Goal: Complete application form: Complete application form

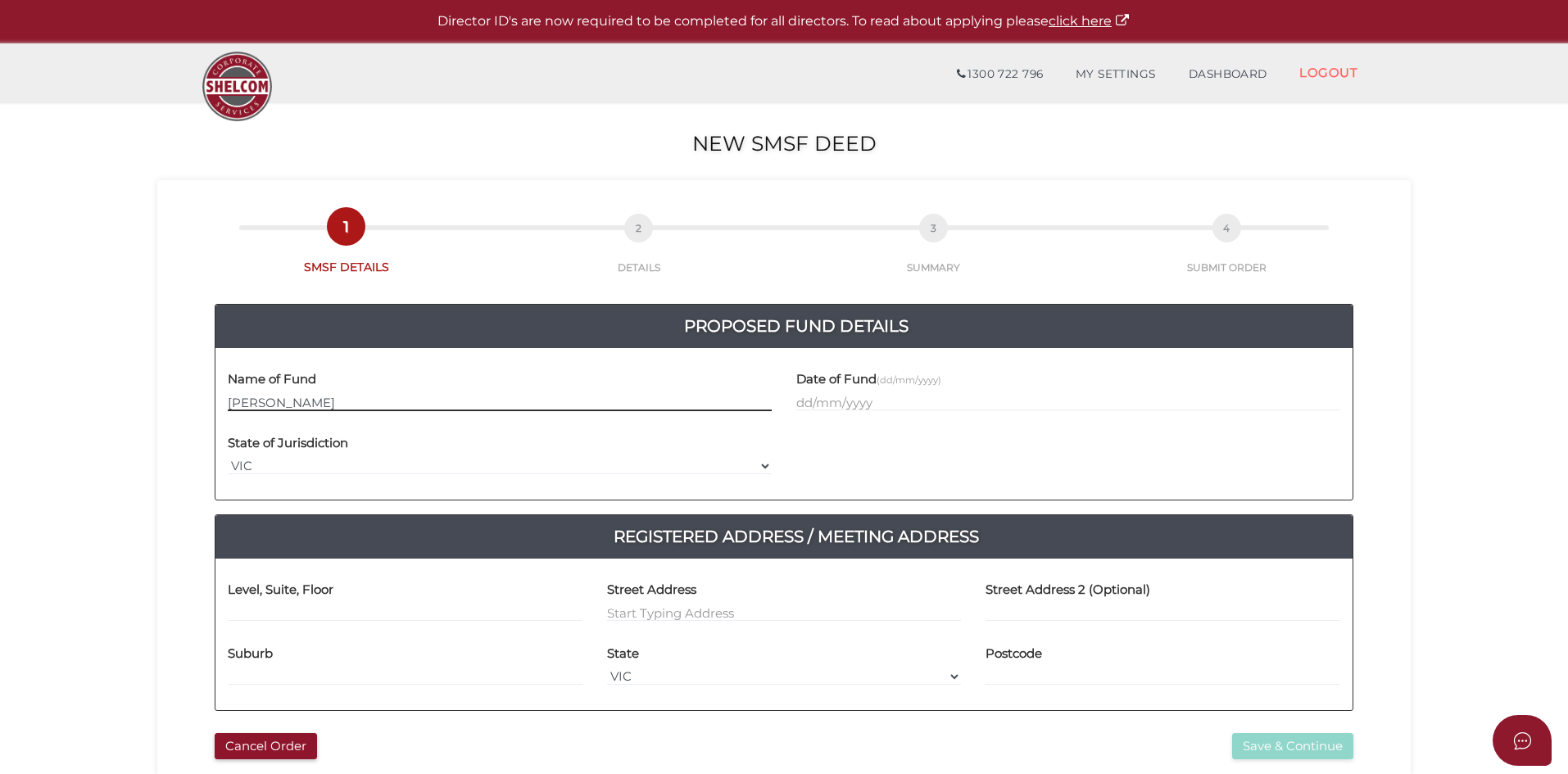
drag, startPoint x: 329, startPoint y: 394, endPoint x: 217, endPoint y: 395, distance: 112.0
click at [217, 395] on div "Name of Fund [PERSON_NAME]" at bounding box center [500, 393] width 569 height 64
paste input "erannuation Fund"
type input "Guruji Superannuation Fund"
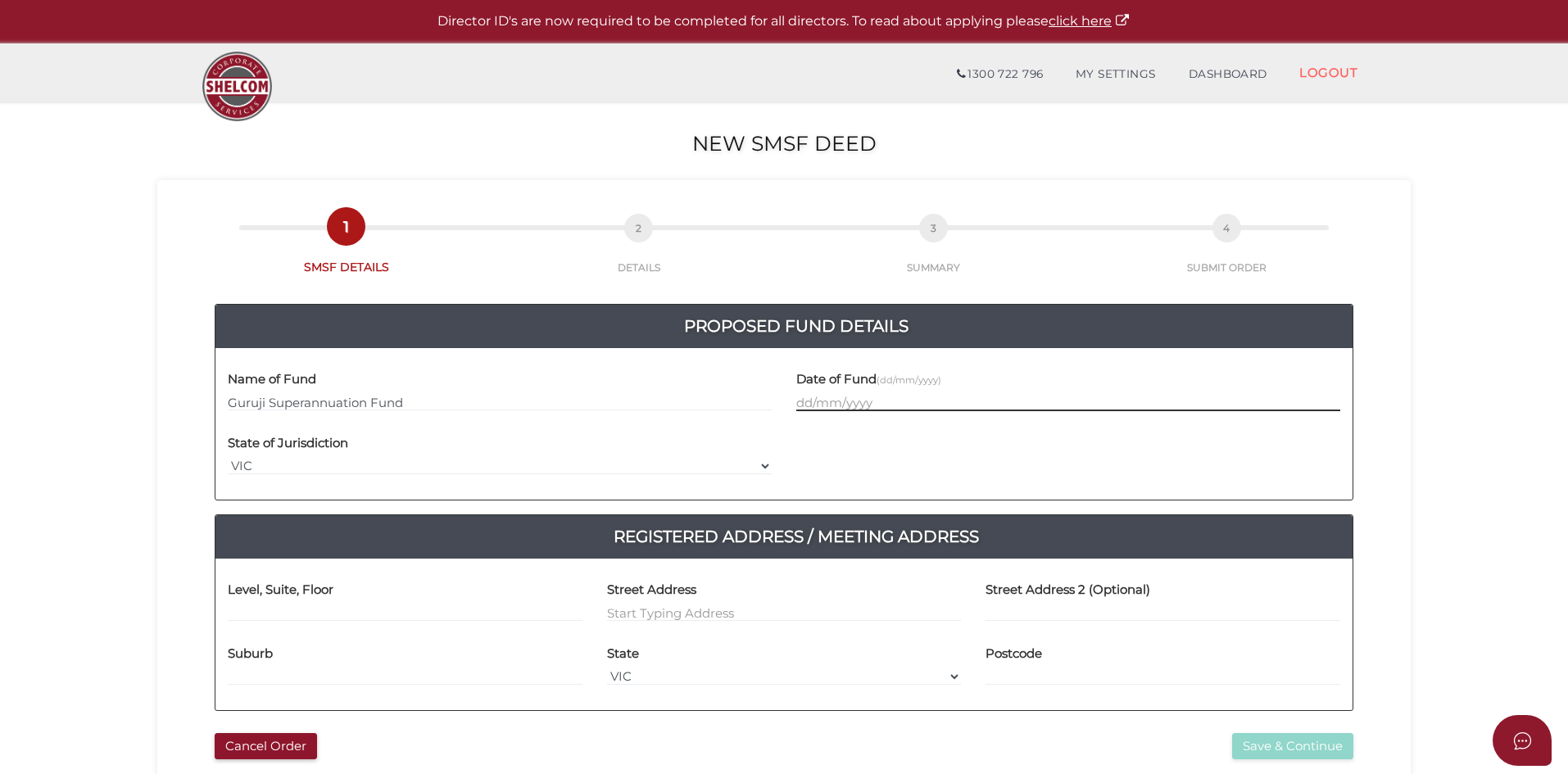
drag, startPoint x: 911, startPoint y: 402, endPoint x: 1294, endPoint y: 310, distance: 393.9
click at [911, 402] on input "text" at bounding box center [1068, 403] width 544 height 18
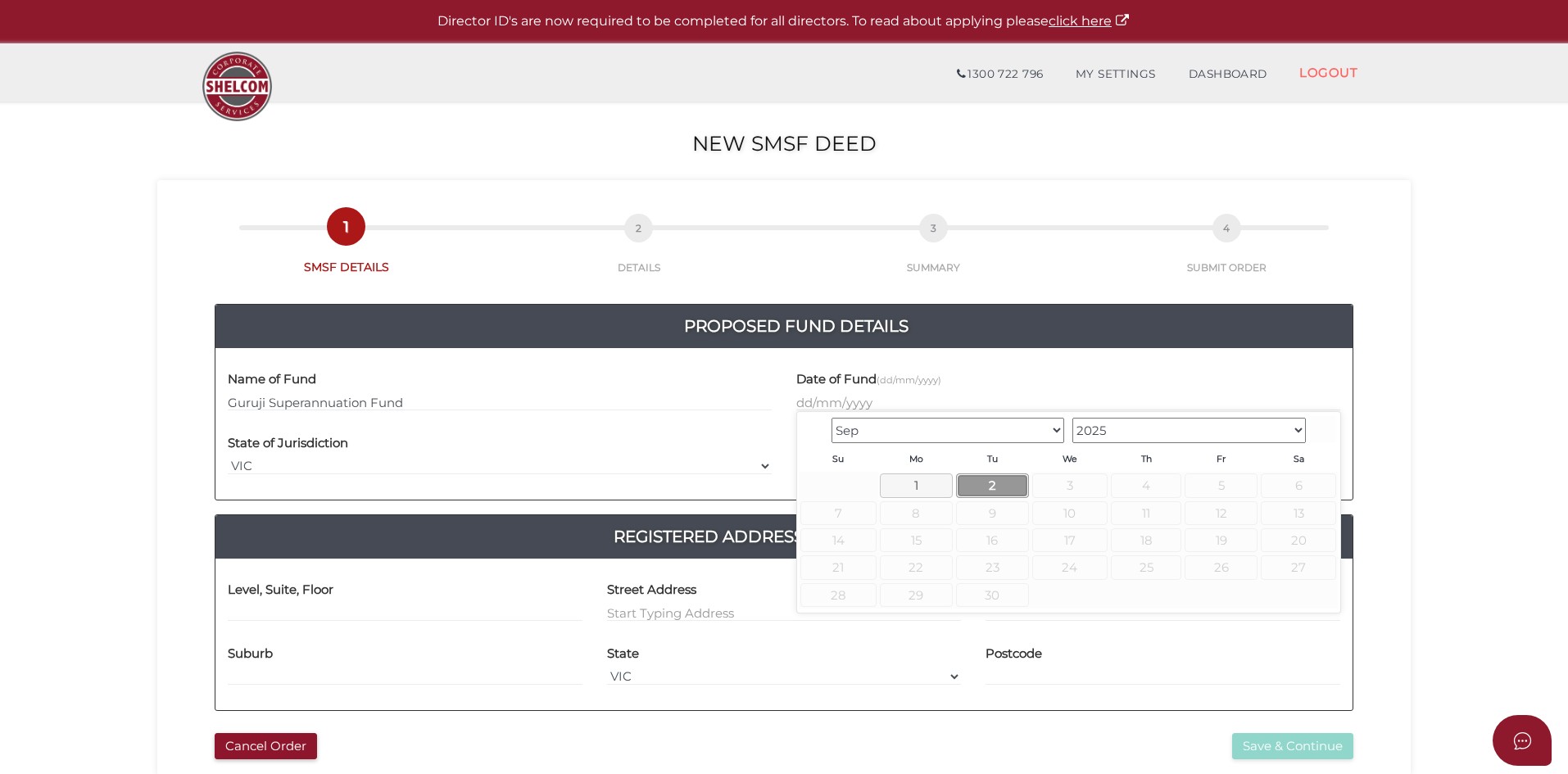
click at [994, 477] on link "2" at bounding box center [992, 485] width 73 height 24
type input "02/09/2025"
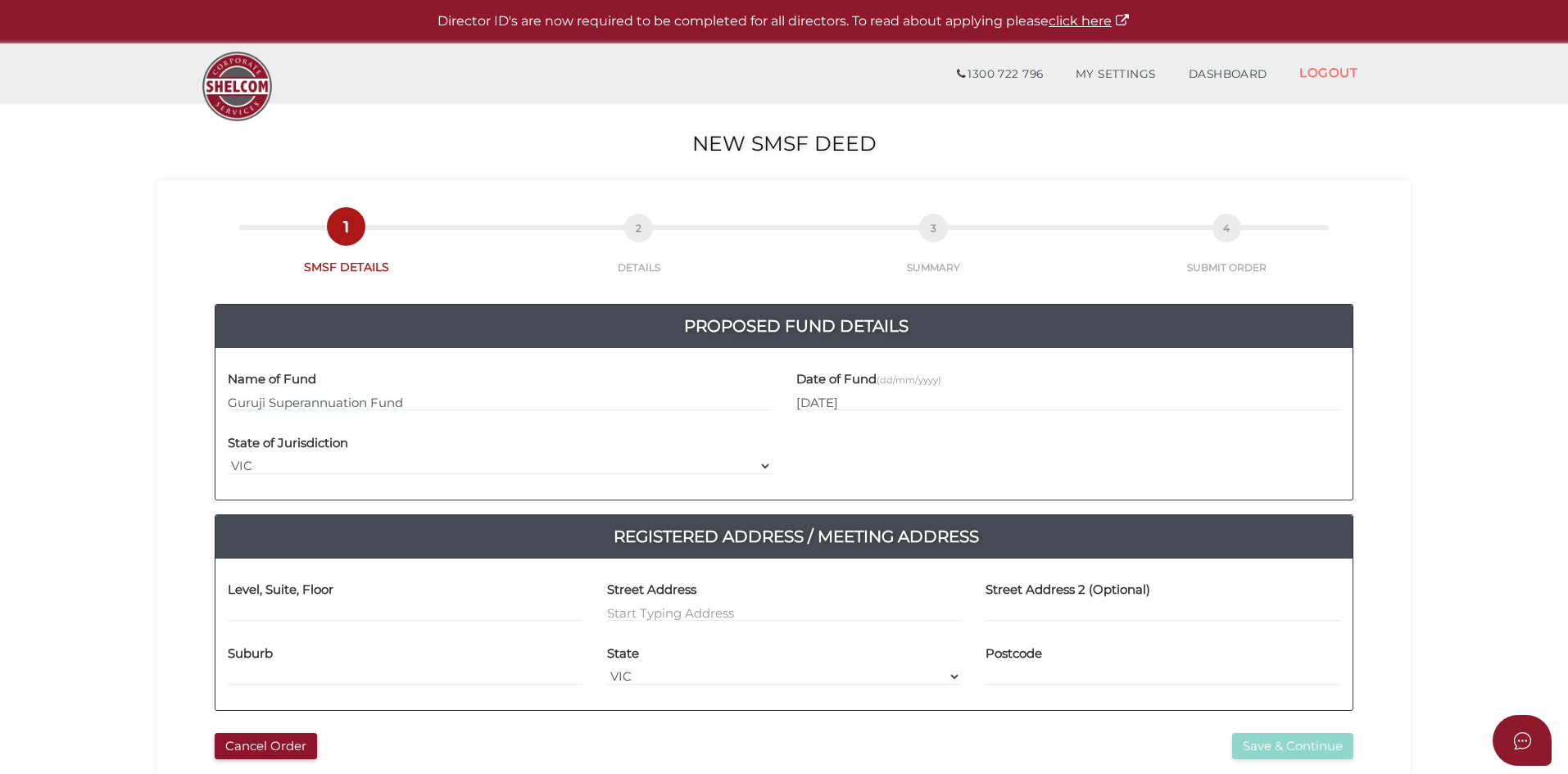
click at [59, 478] on section "New SMSF Deed 6496ea547102deaf2a06bffee139c543 1 SMSF DETAILS 2 DETAILS 3 SUMMA…" at bounding box center [784, 610] width 1568 height 1019
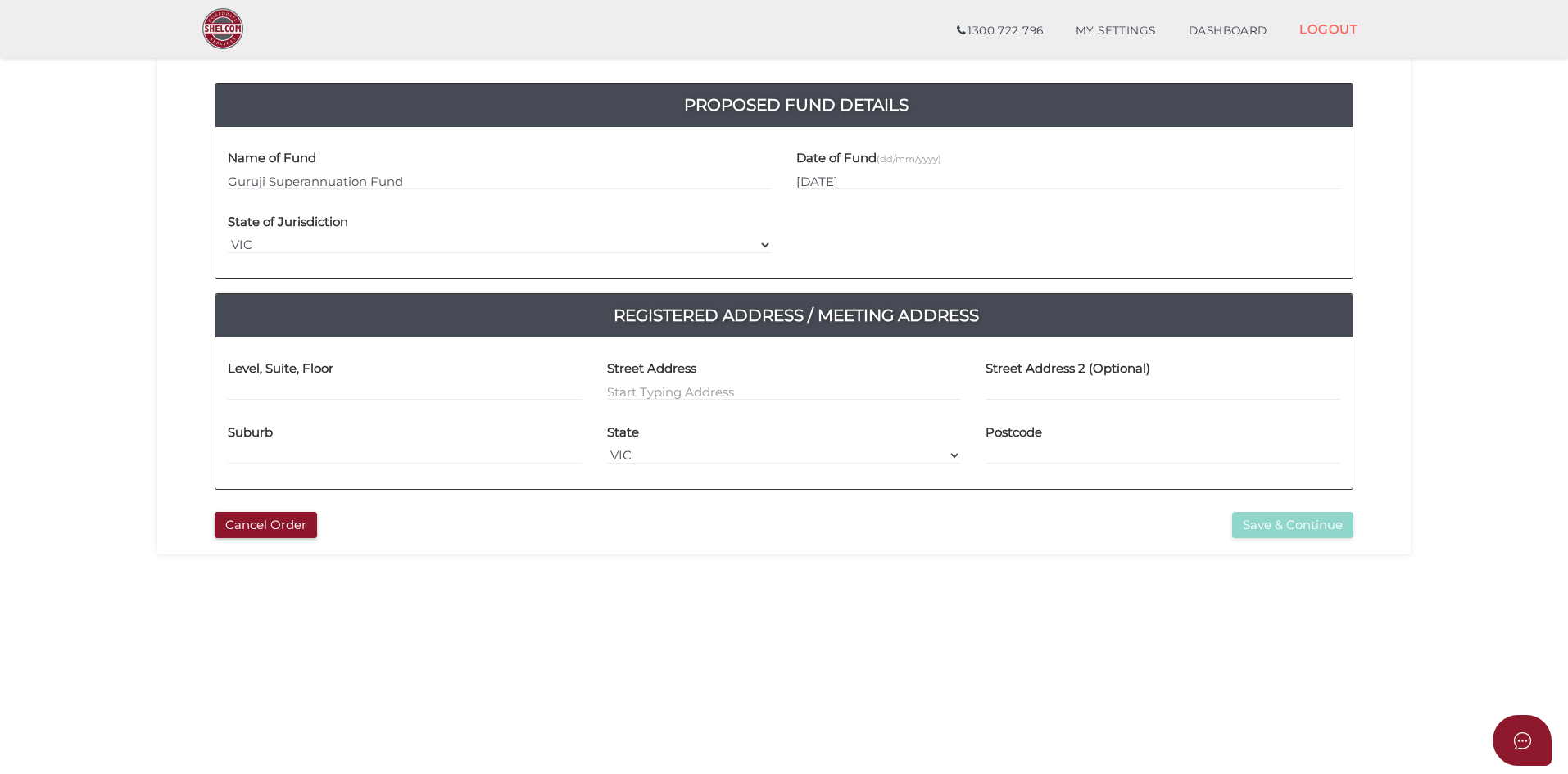
scroll to position [164, 0]
click at [269, 385] on input at bounding box center [405, 391] width 355 height 18
click at [731, 391] on input at bounding box center [784, 391] width 355 height 18
paste input "818 BRIDGE INN ROAD"
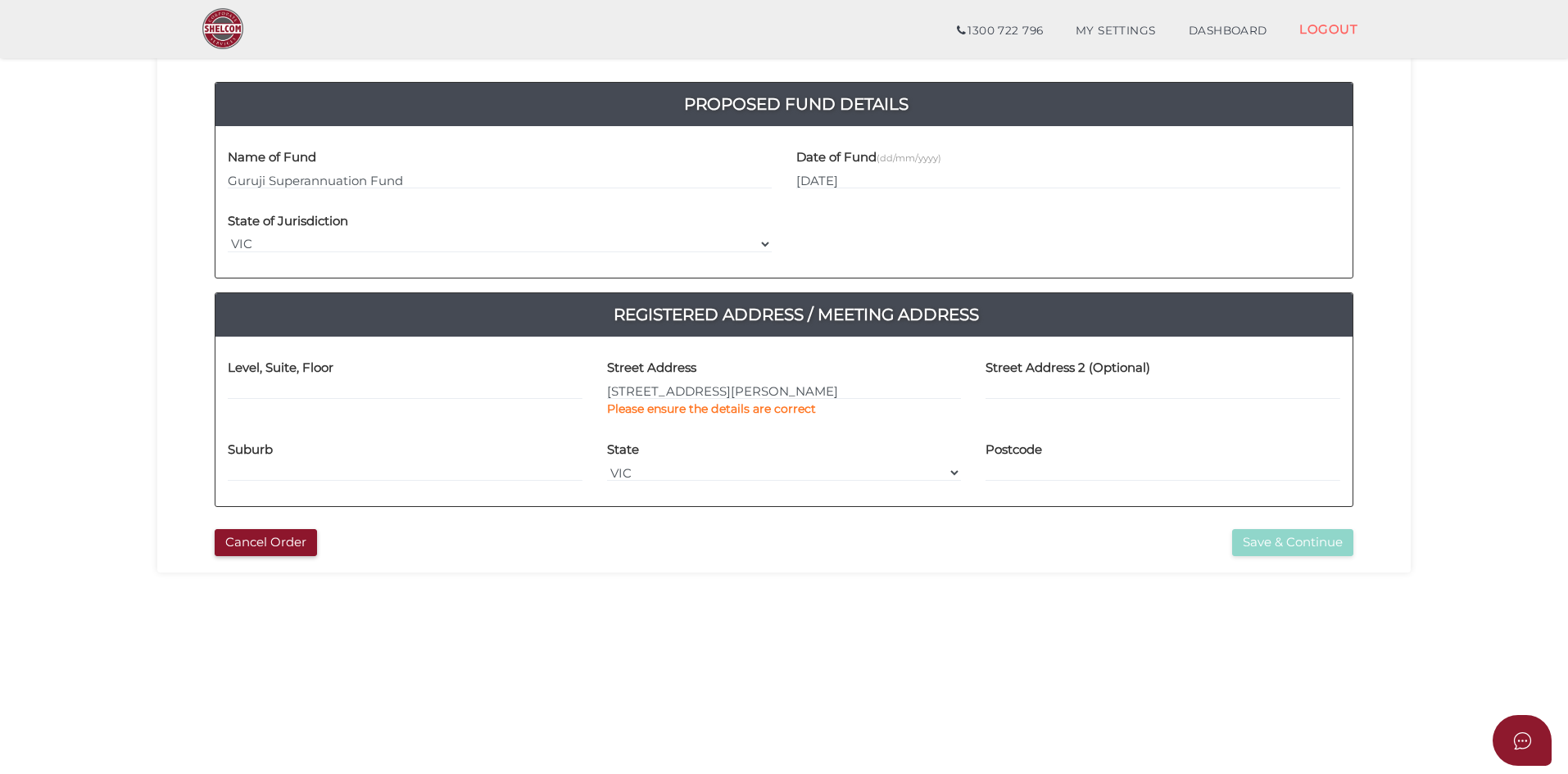
type input "818 Bridge Inn Road"
type input "Doreen"
select select "VIC"
type input "3754"
click at [789, 607] on section "New SMSF Deed 6496ea547102deaf2a06bffee139c543 1 SMSF DETAILS 2 DETAILS 3 SUMMA…" at bounding box center [784, 389] width 1568 height 1019
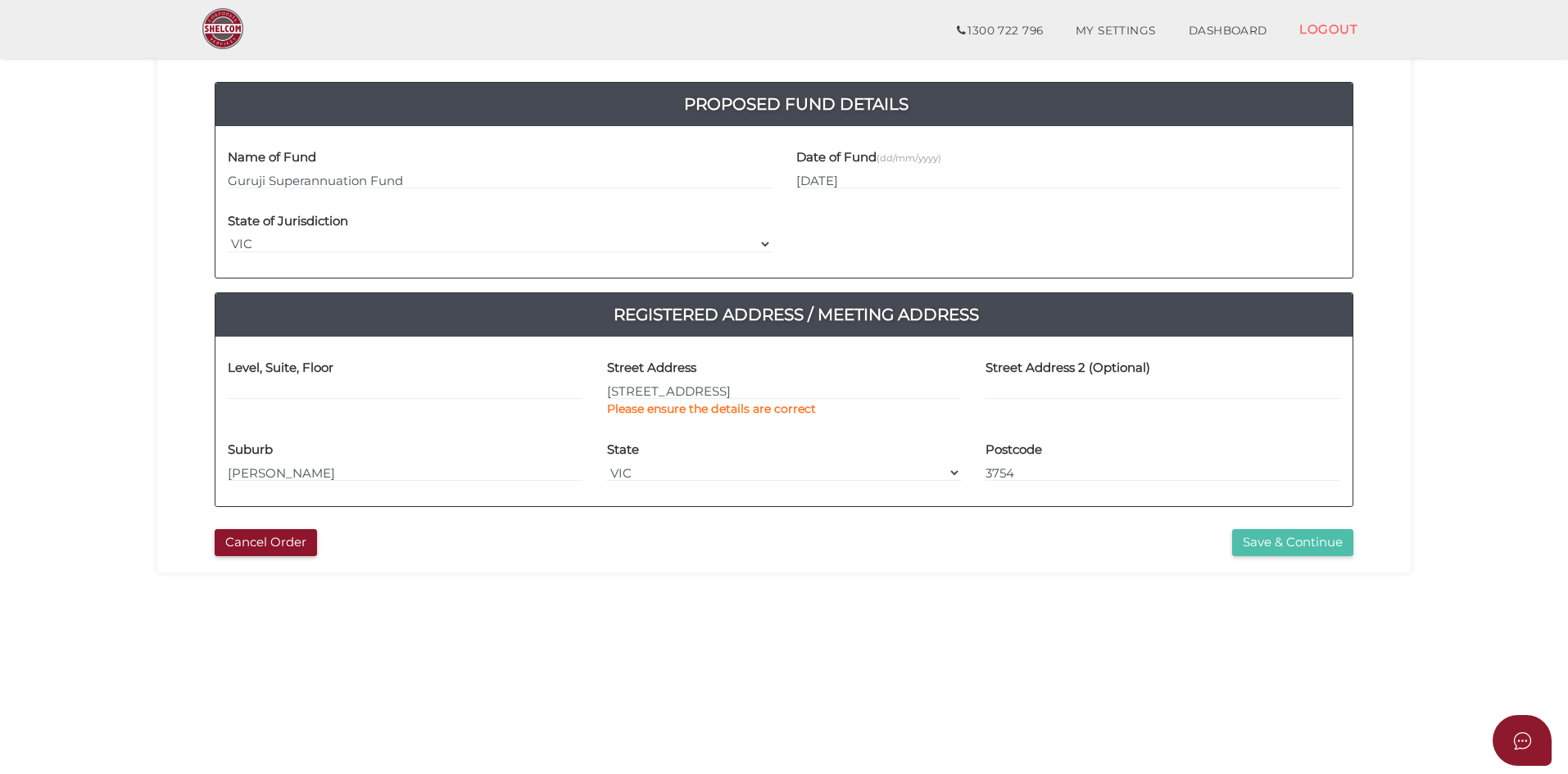
click at [1310, 536] on button "Save & Continue" at bounding box center [1292, 543] width 121 height 27
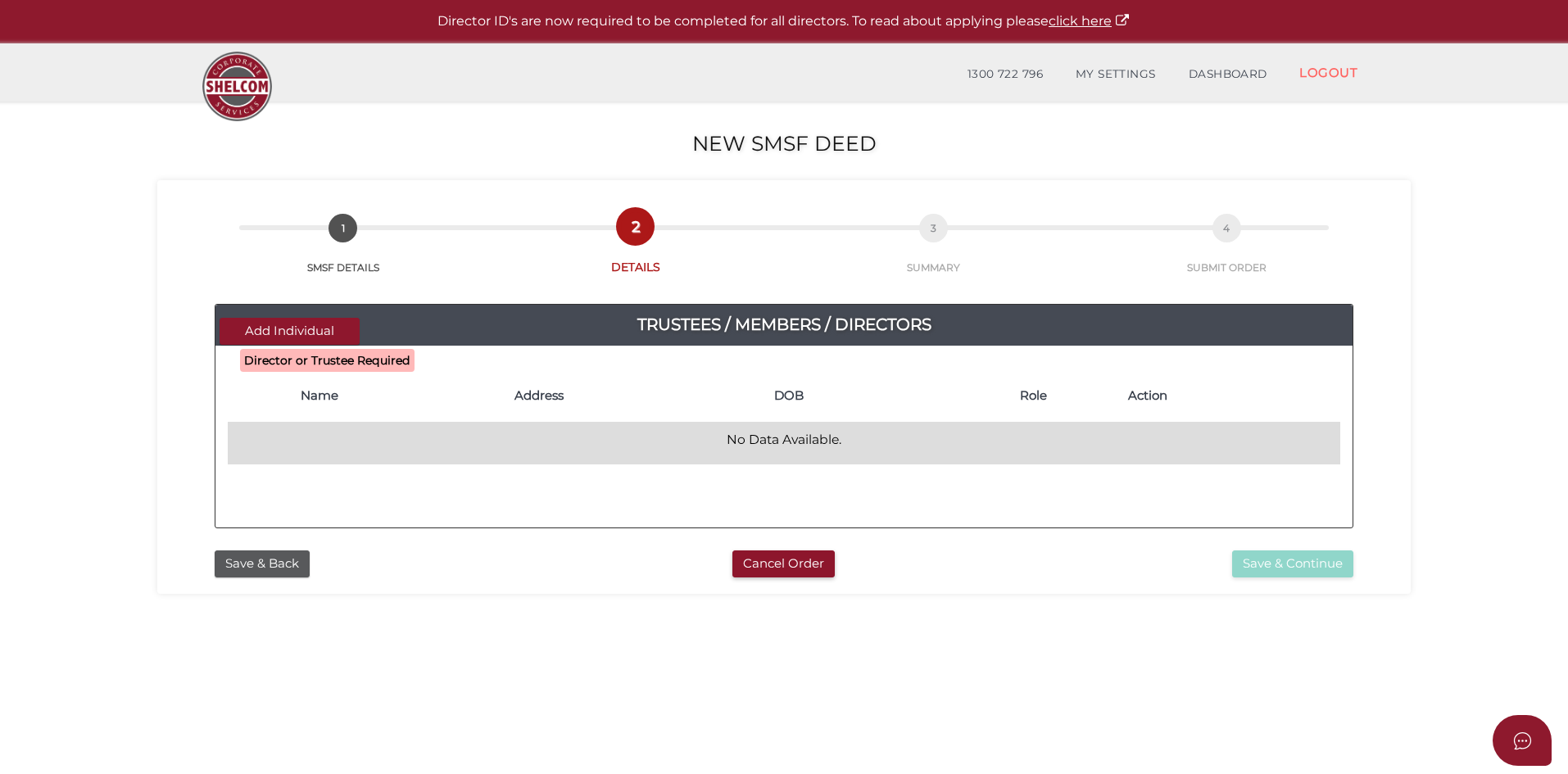
click at [316, 441] on p "No Data Available." at bounding box center [784, 440] width 1099 height 18
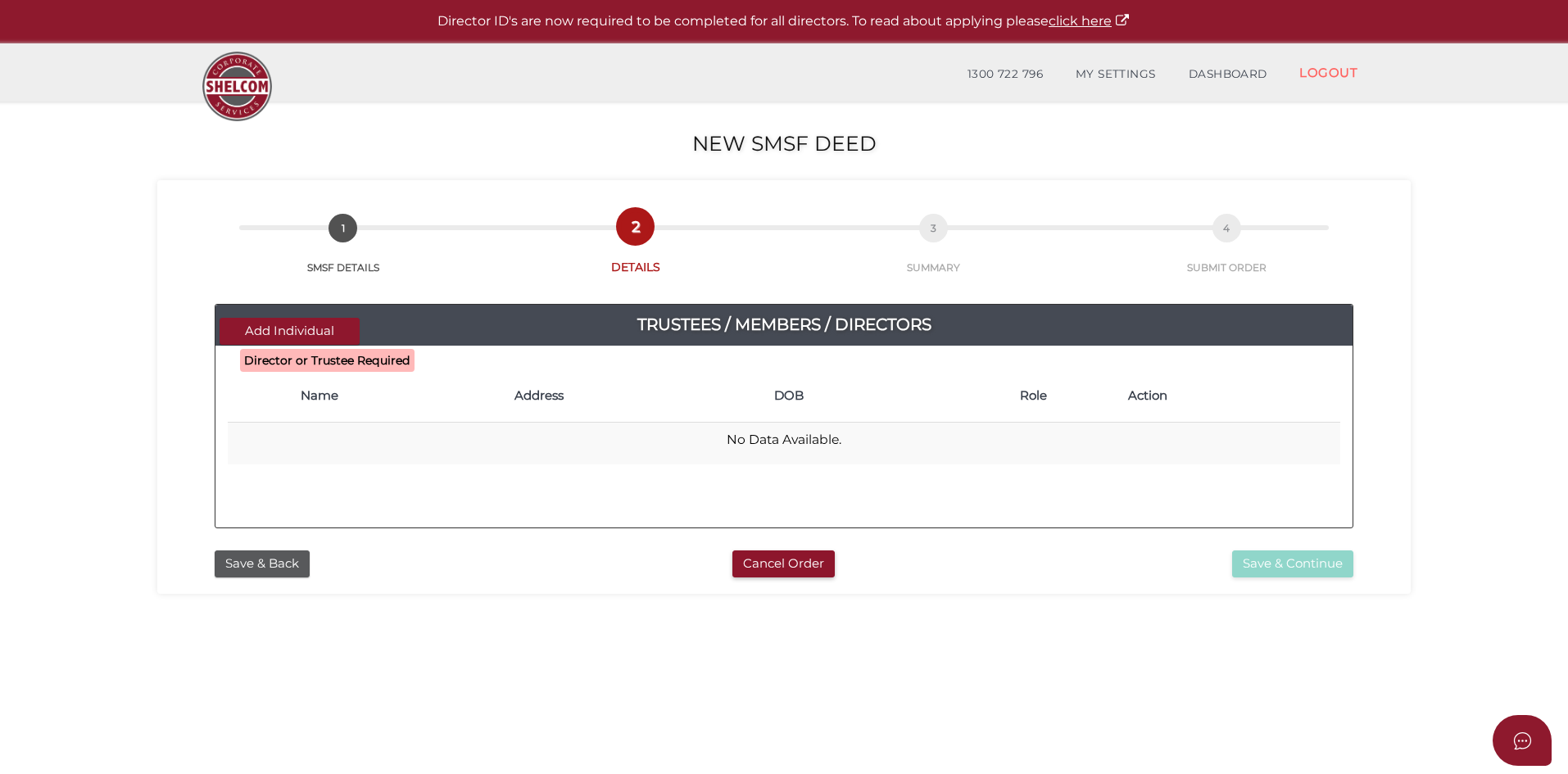
click at [309, 364] on b "Director or Trustee Required" at bounding box center [328, 361] width 166 height 15
click at [356, 358] on b "Director or Trustee Required" at bounding box center [328, 361] width 166 height 15
click at [868, 501] on div "Is Sole Director also Secretary? Is this a Sole Member Super Fund?" at bounding box center [784, 503] width 1137 height 25
click at [258, 323] on button "Add Individual" at bounding box center [290, 331] width 140 height 27
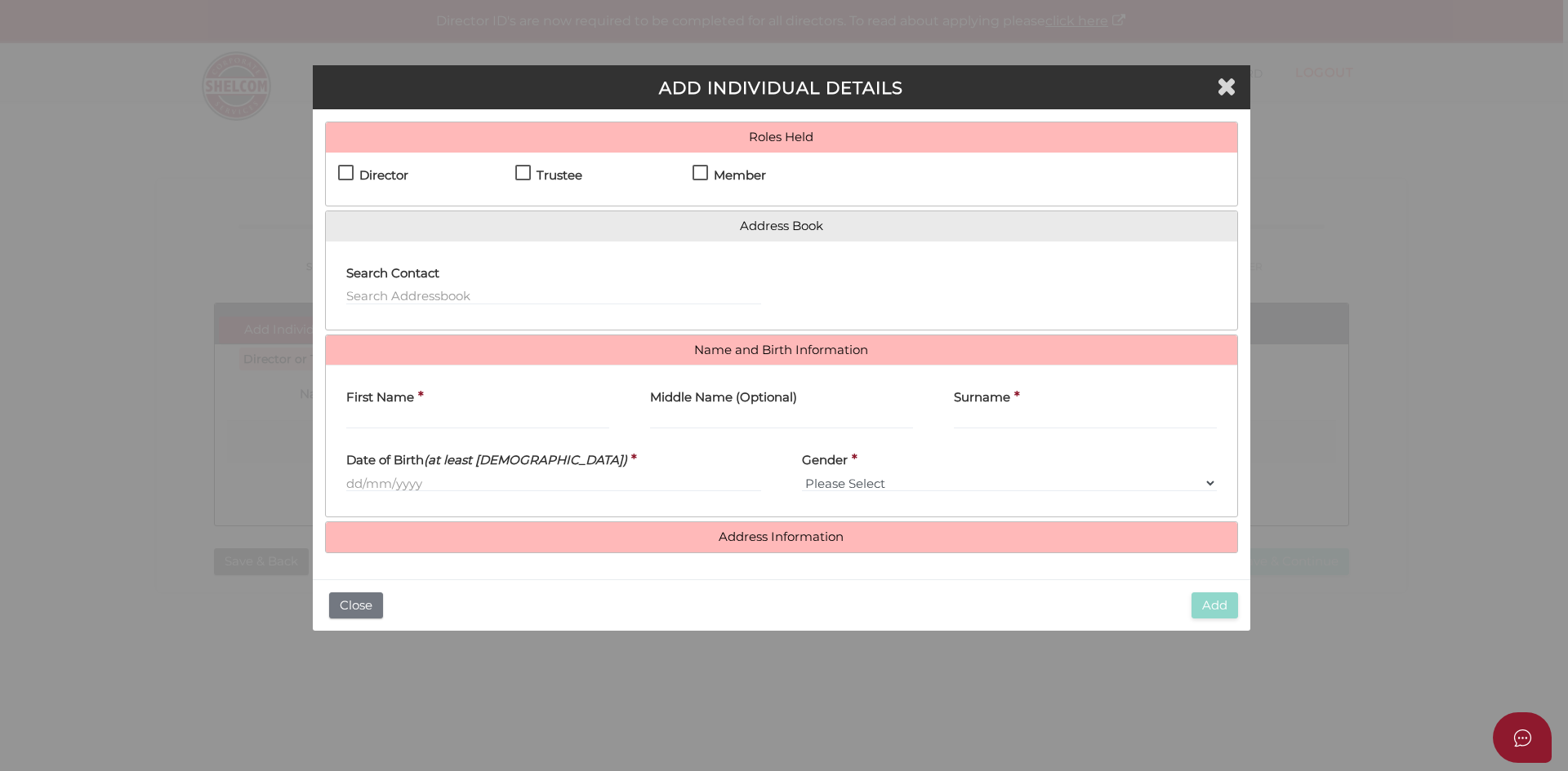
click at [334, 160] on div "Director Trustee Member" at bounding box center [781, 179] width 912 height 53
click at [344, 173] on label "Director" at bounding box center [373, 179] width 71 height 21
checkbox input "true"
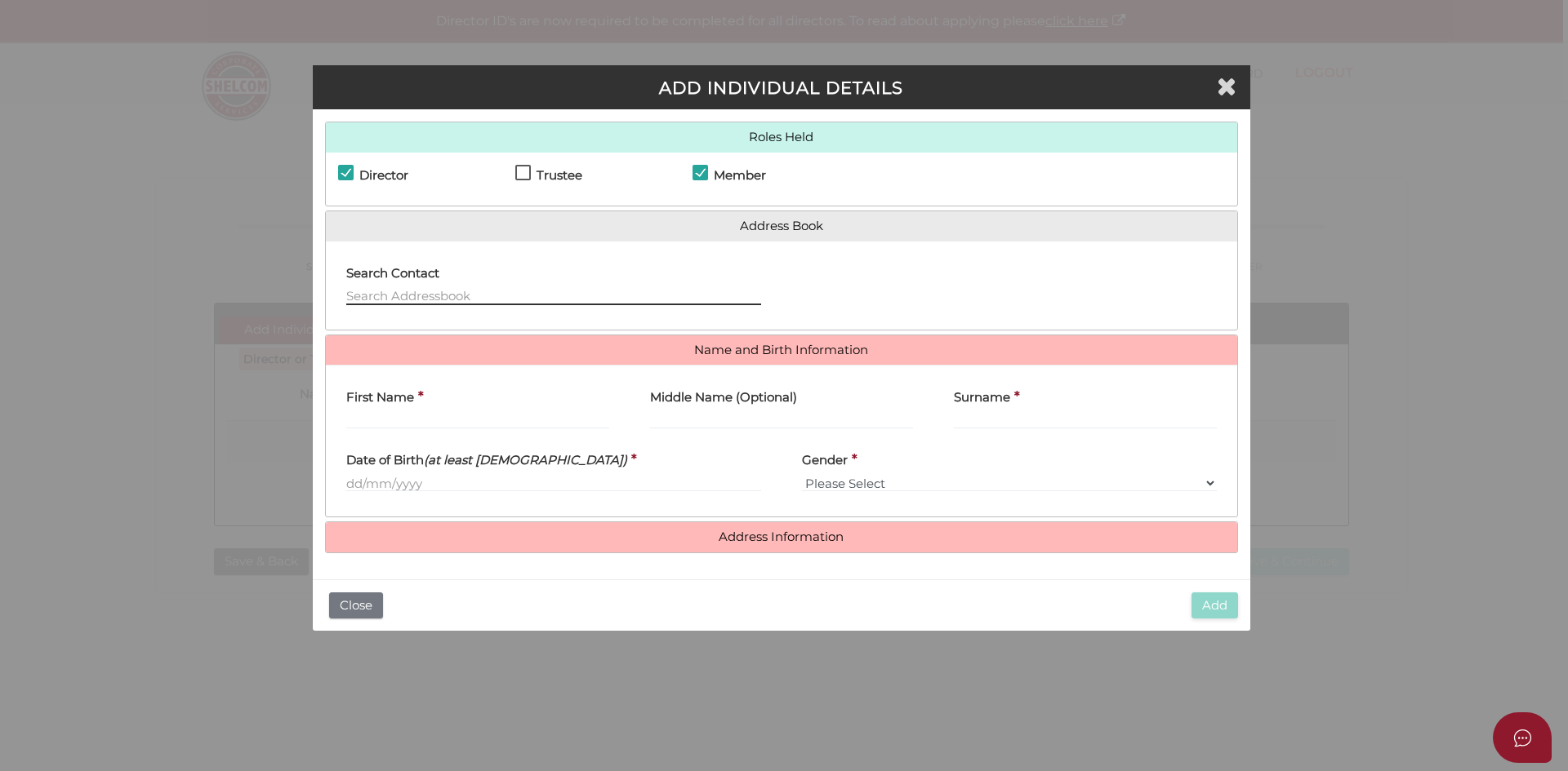
click at [395, 292] on input "text" at bounding box center [554, 296] width 415 height 18
drag, startPoint x: 412, startPoint y: 300, endPoint x: 375, endPoint y: 302, distance: 37.1
click at [375, 302] on input "sandeep verma" at bounding box center [554, 296] width 415 height 18
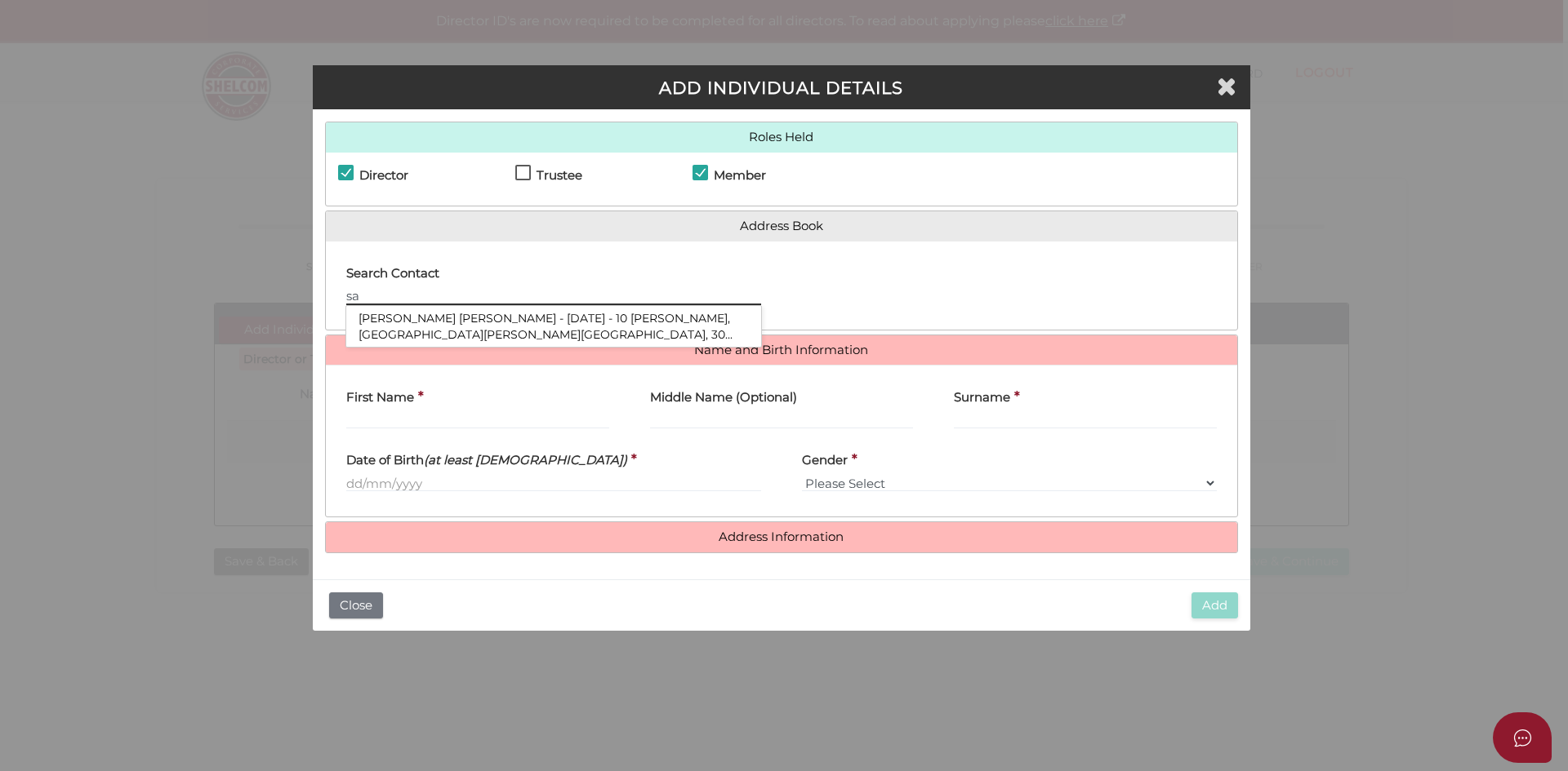
type input "s"
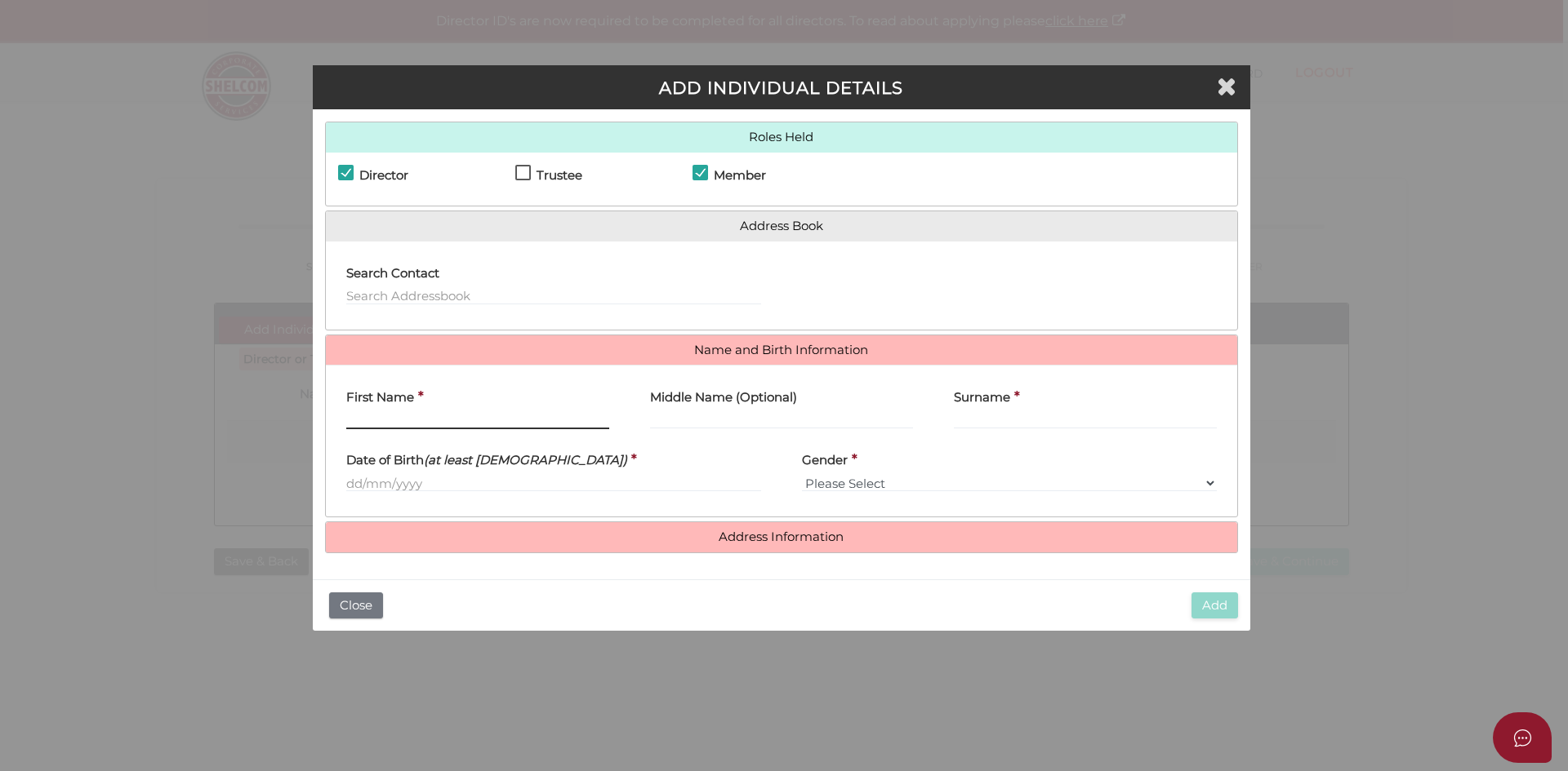
drag, startPoint x: 409, startPoint y: 421, endPoint x: 515, endPoint y: 406, distance: 107.1
click at [409, 421] on input "First Name" at bounding box center [478, 421] width 263 height 18
paste input "SANDEEP"
type input "SANDEEP"
paste input "VERMA"
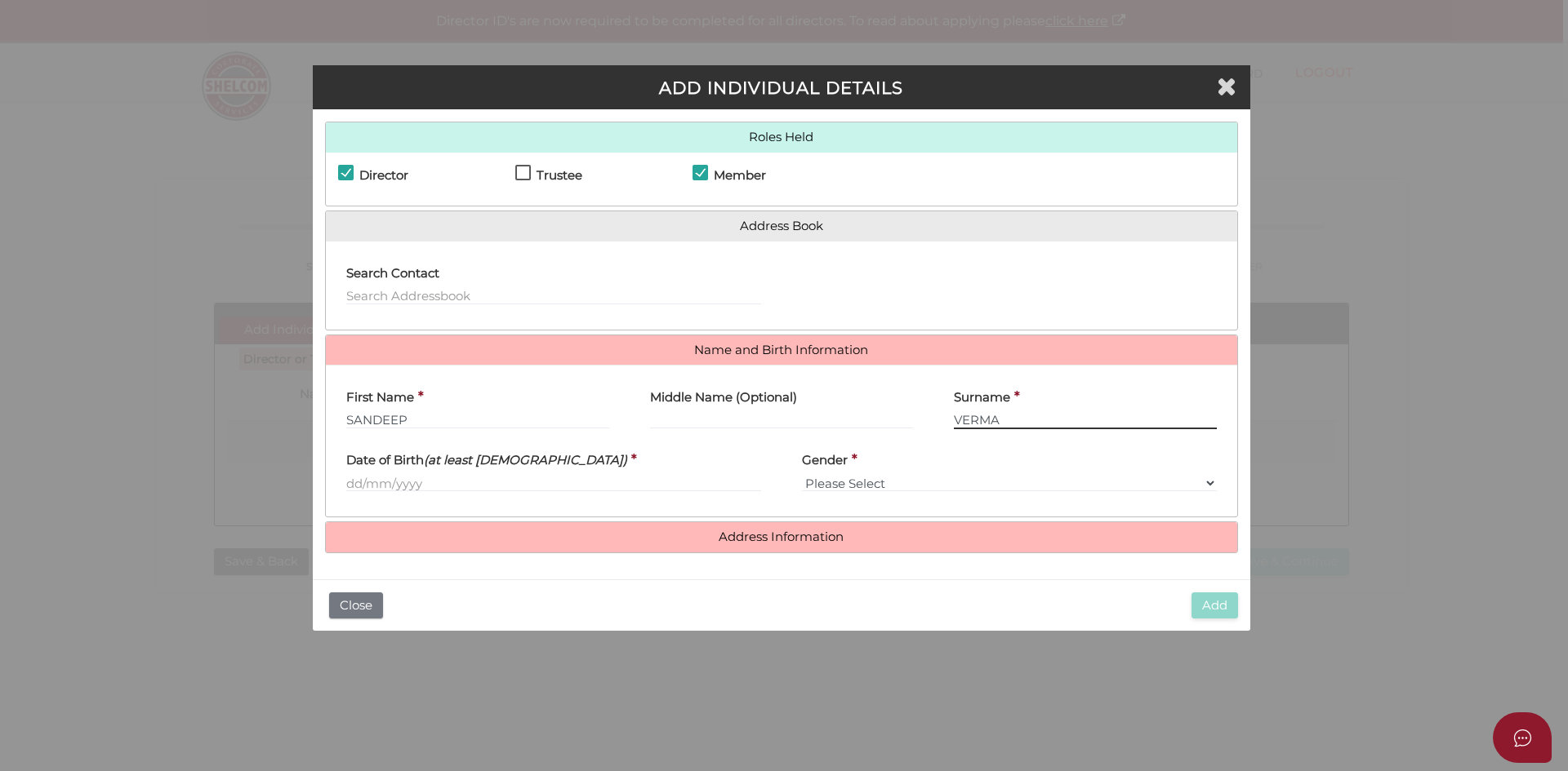
type input "VERMA"
click at [432, 490] on input "text" at bounding box center [554, 483] width 415 height 18
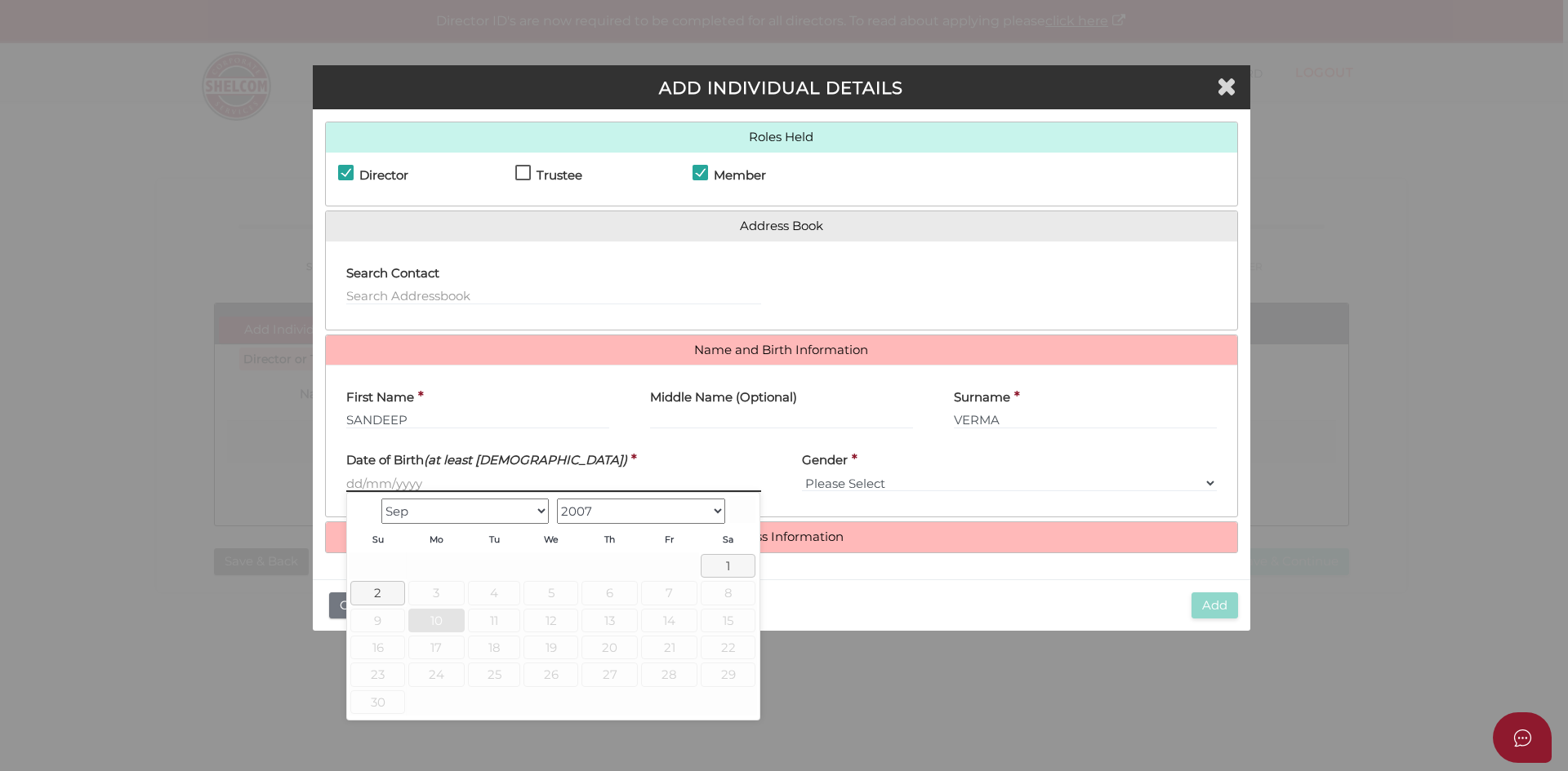
paste input "30/09/1975"
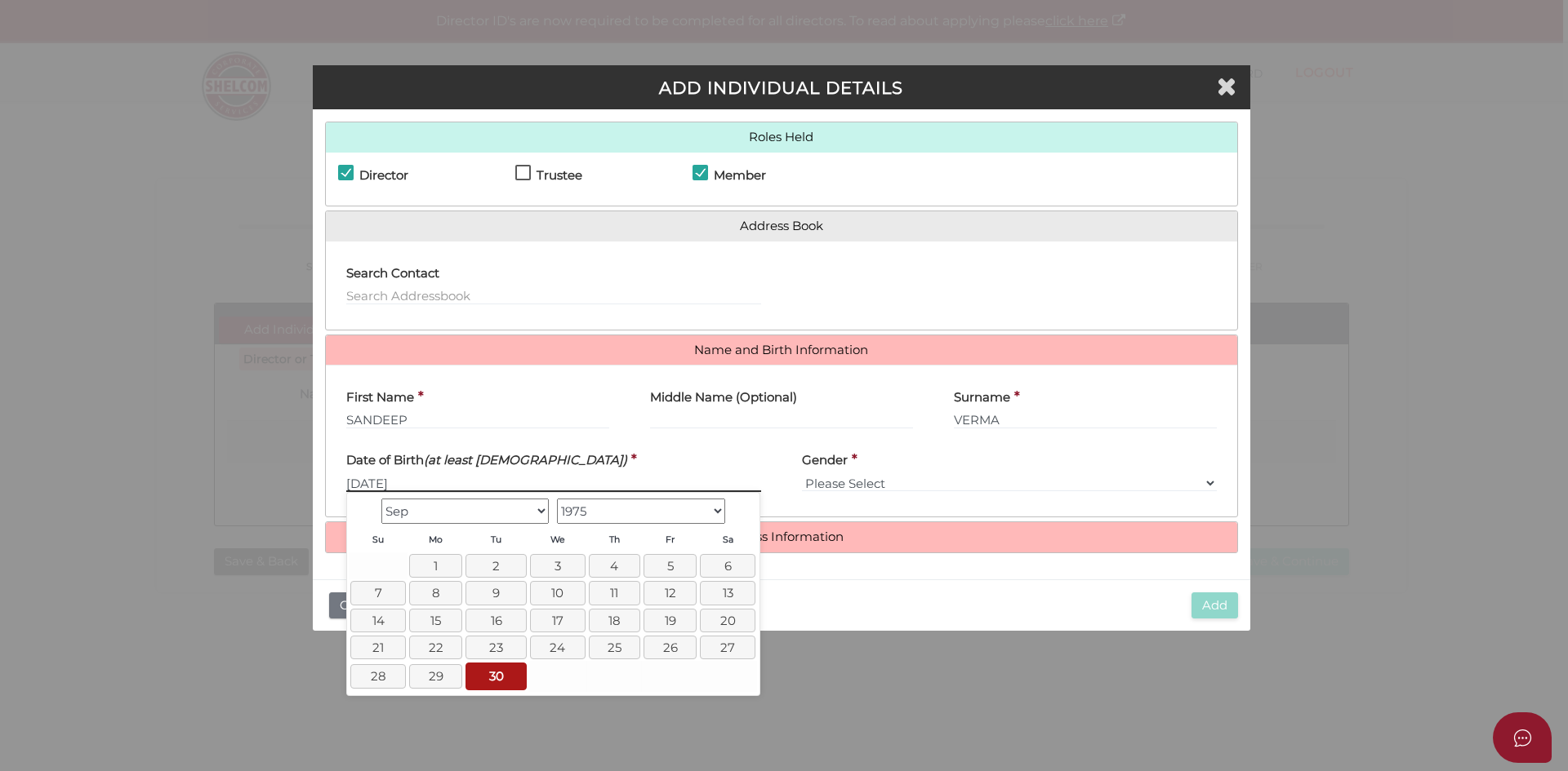
type input "30/09/1975"
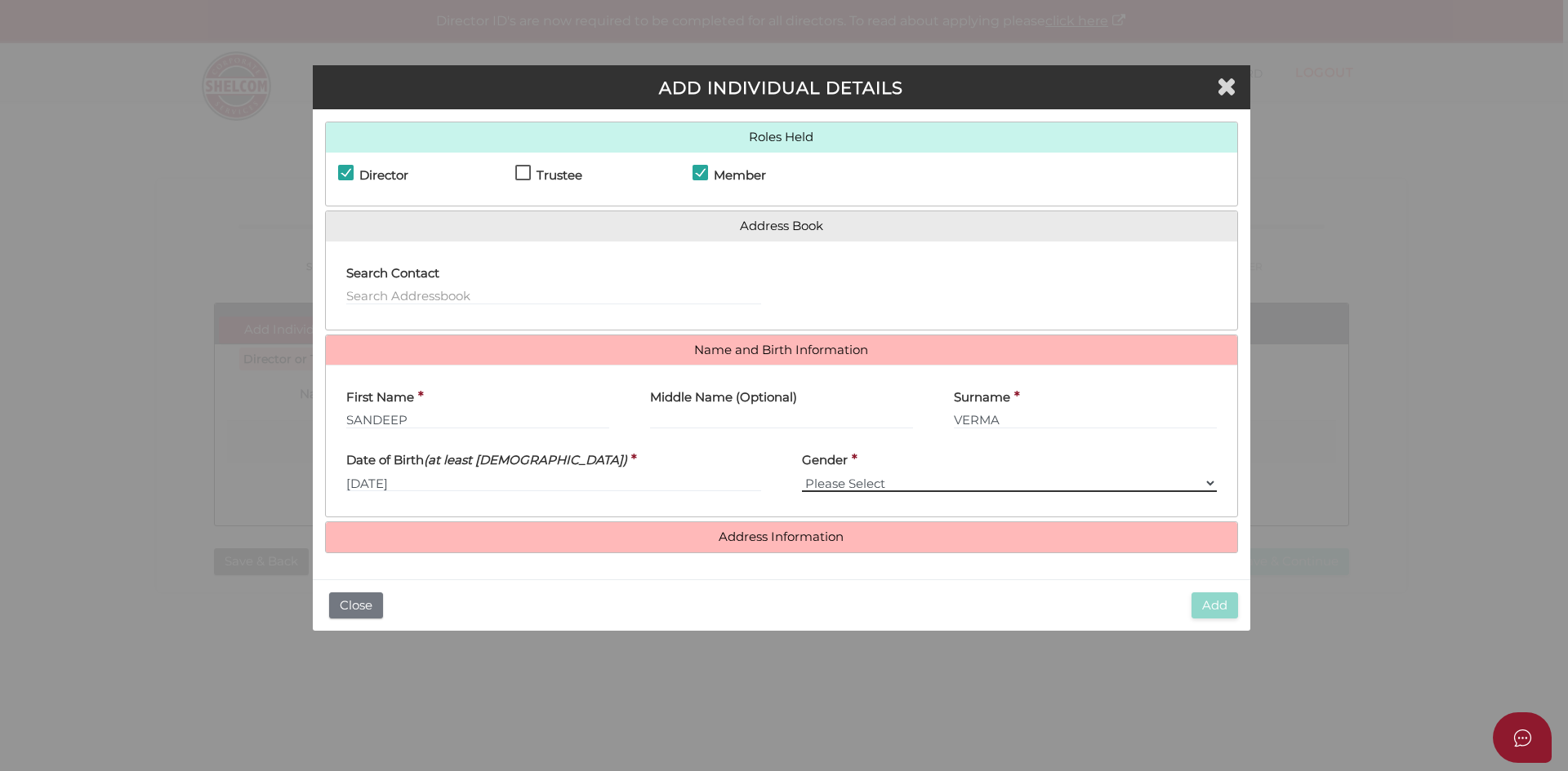
click at [849, 479] on select "Please Select Male Female" at bounding box center [1009, 483] width 415 height 18
select select "Male"
click at [802, 474] on select "Please Select Male Female" at bounding box center [1009, 483] width 415 height 18
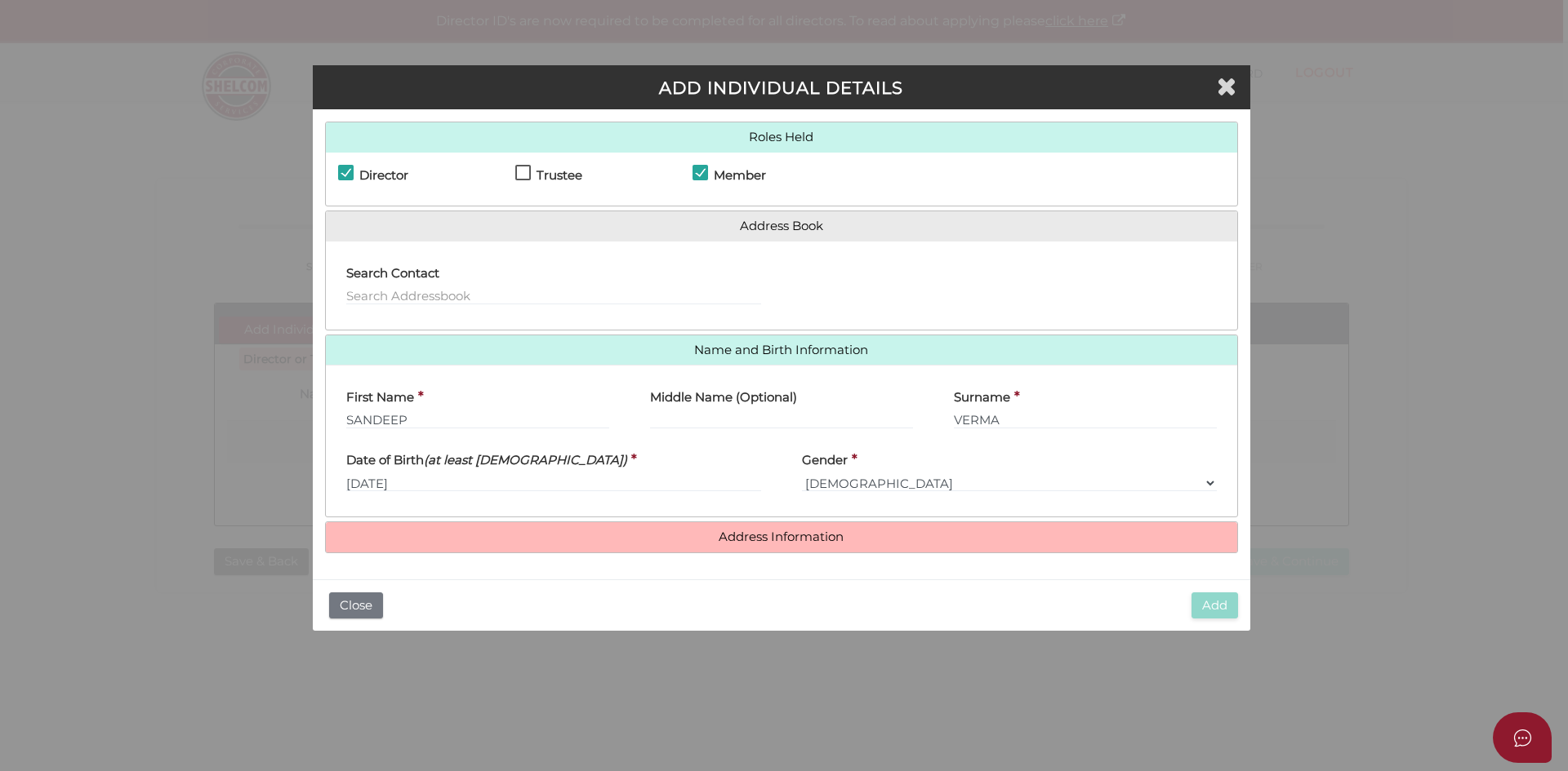
click at [753, 582] on div "Add Close" at bounding box center [781, 606] width 937 height 52
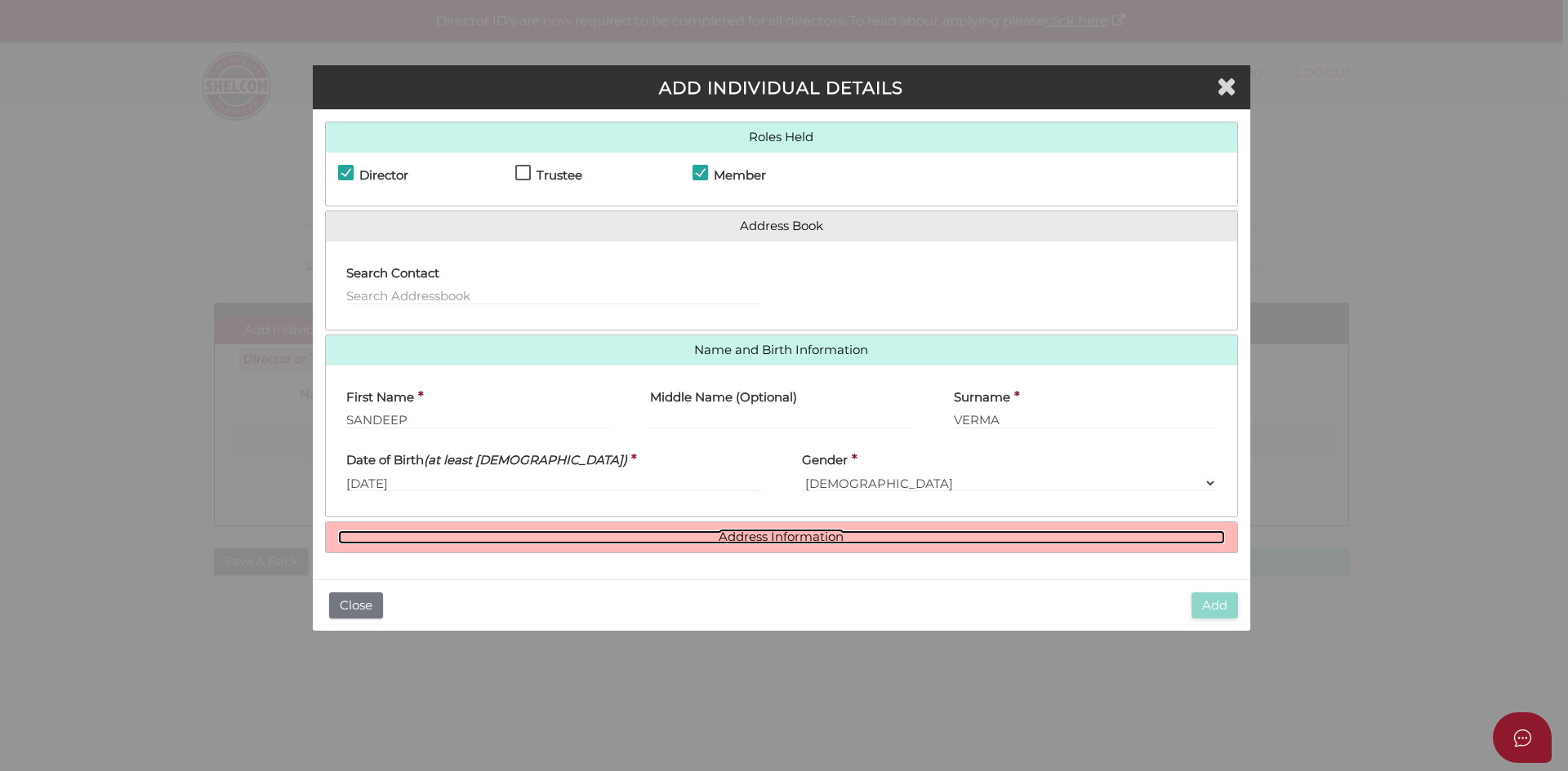
click at [689, 539] on link "Address Information" at bounding box center [781, 537] width 887 height 14
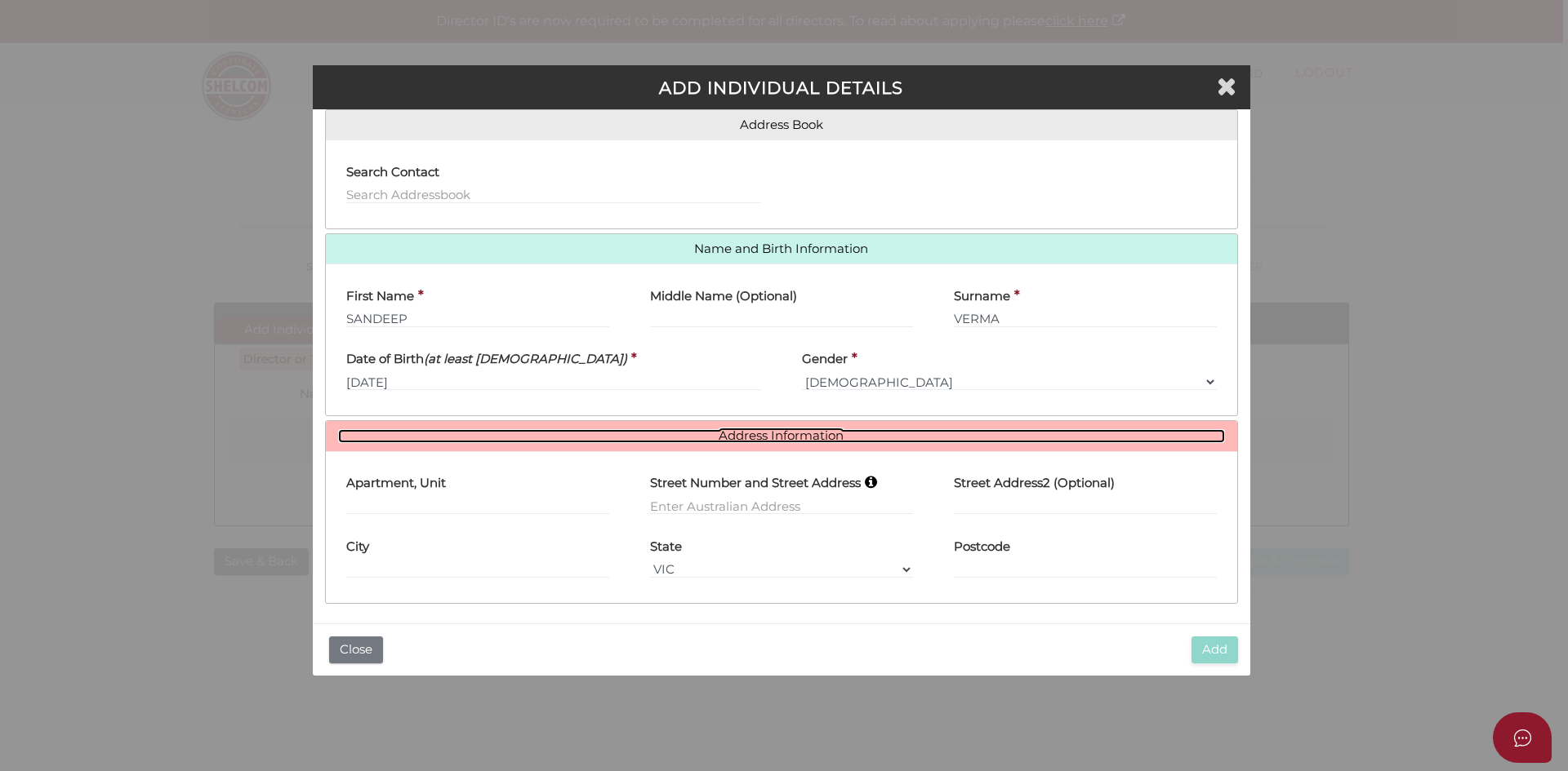
scroll to position [103, 0]
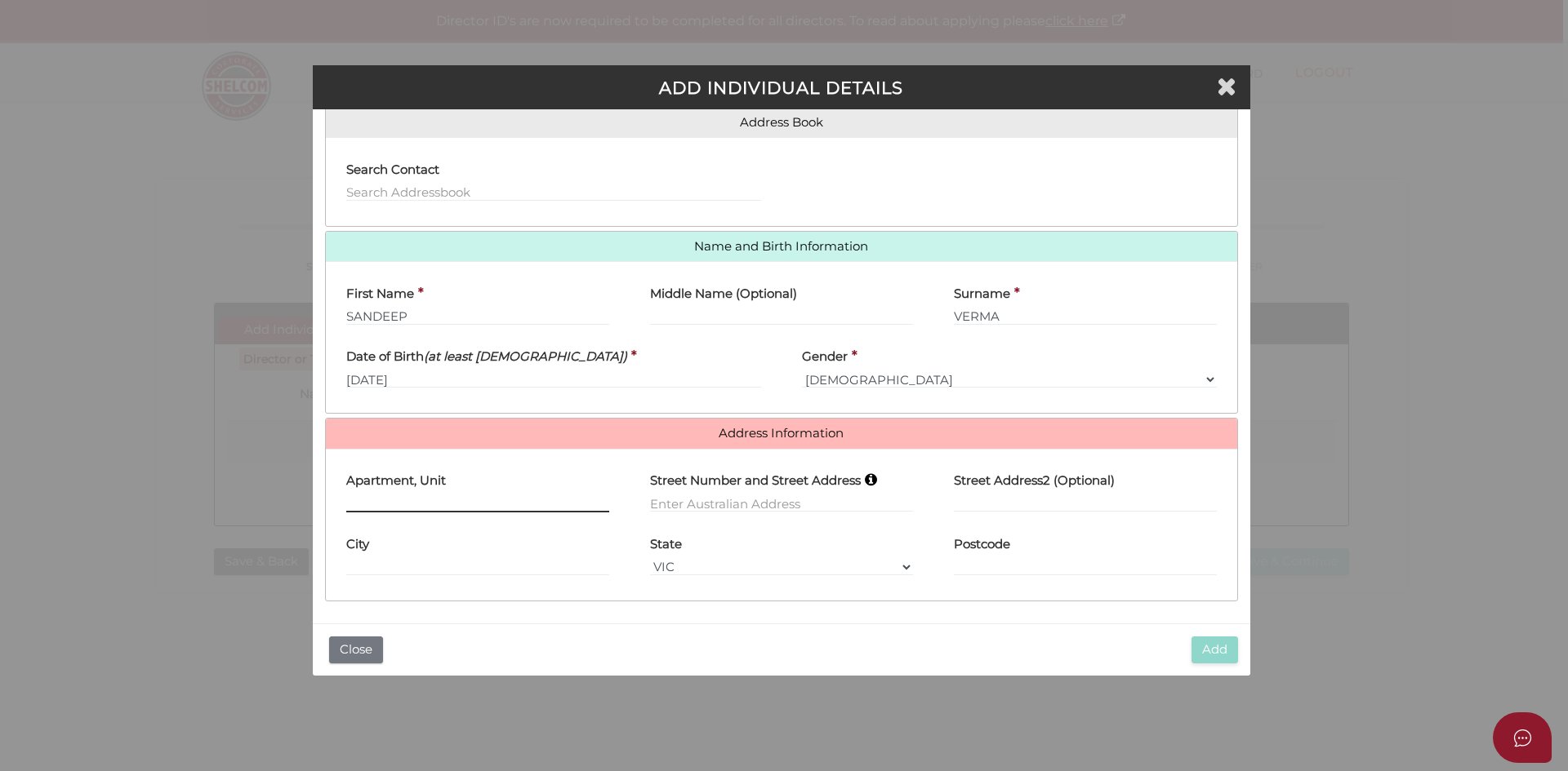
click at [411, 501] on input "text" at bounding box center [478, 504] width 263 height 18
click at [723, 495] on input "text" at bounding box center [781, 504] width 263 height 18
paste input "818 BRIDGE INN ROAD"
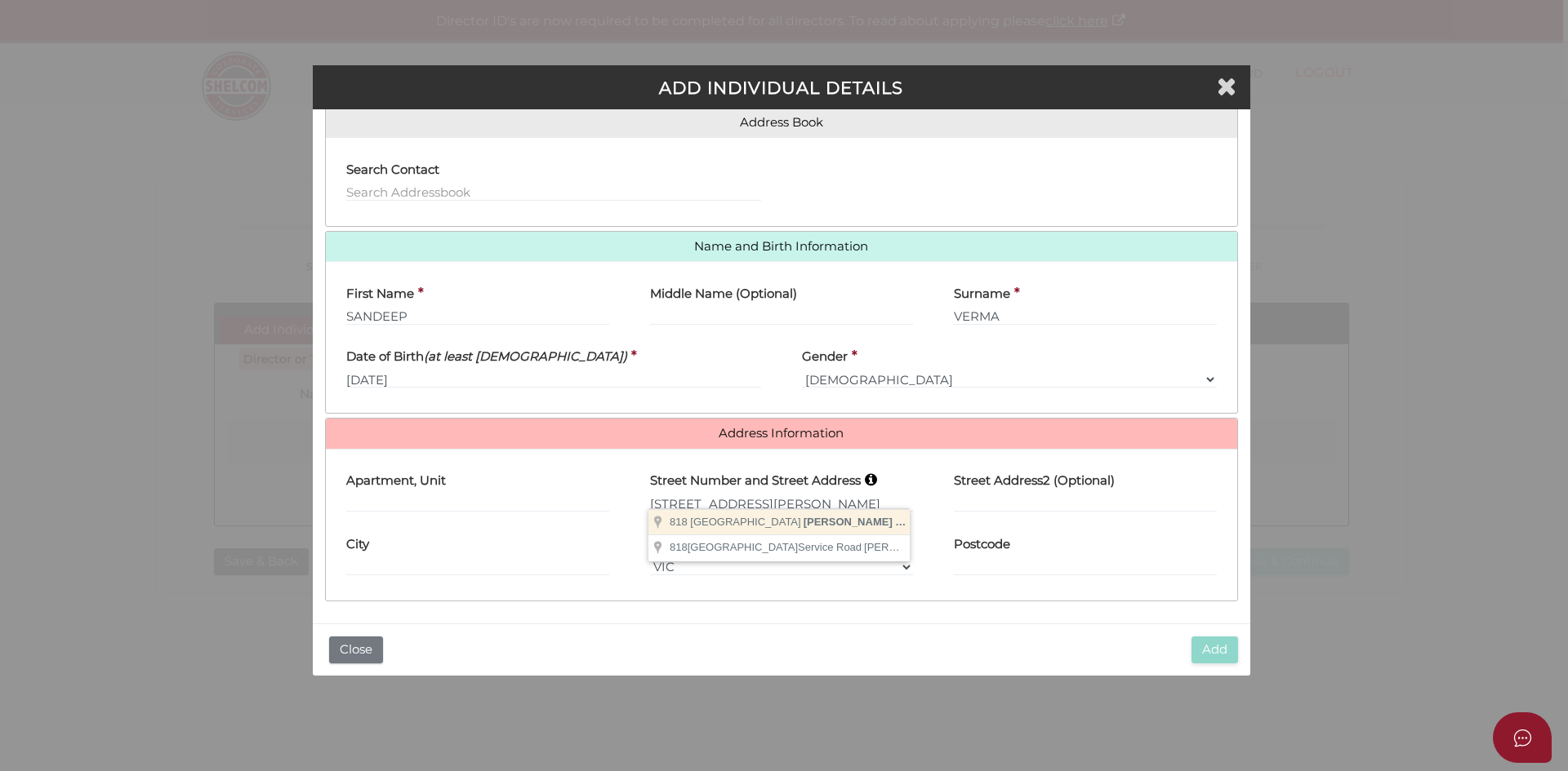
type input "818 Bridge Inn Road"
type input "Doreen"
select select "VIC"
type input "3754"
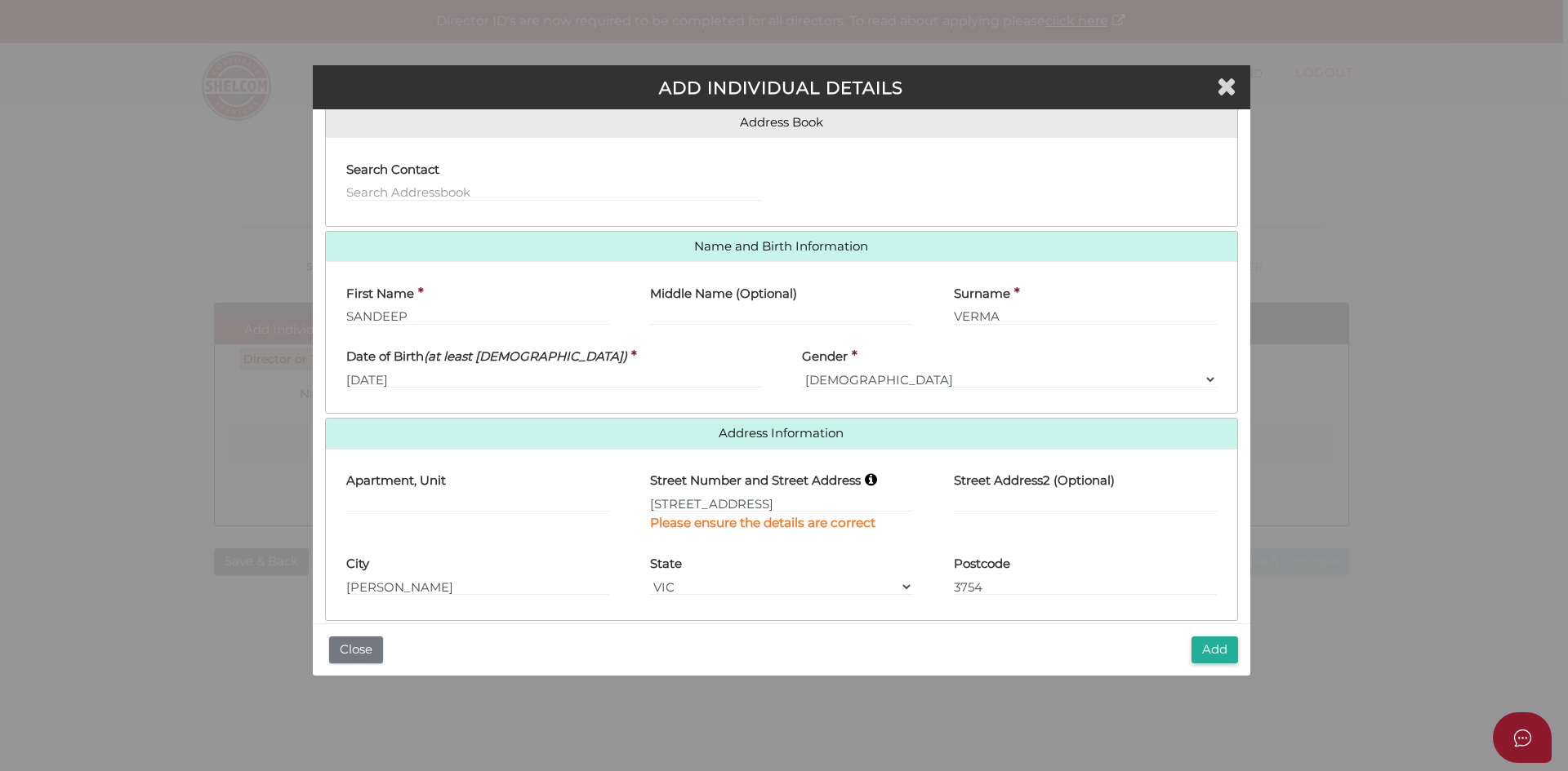
click at [984, 641] on div "Add Close" at bounding box center [781, 650] width 937 height 52
drag, startPoint x: 1223, startPoint y: 656, endPoint x: 1213, endPoint y: 650, distance: 11.7
click at [1223, 655] on button "Add" at bounding box center [1214, 650] width 47 height 27
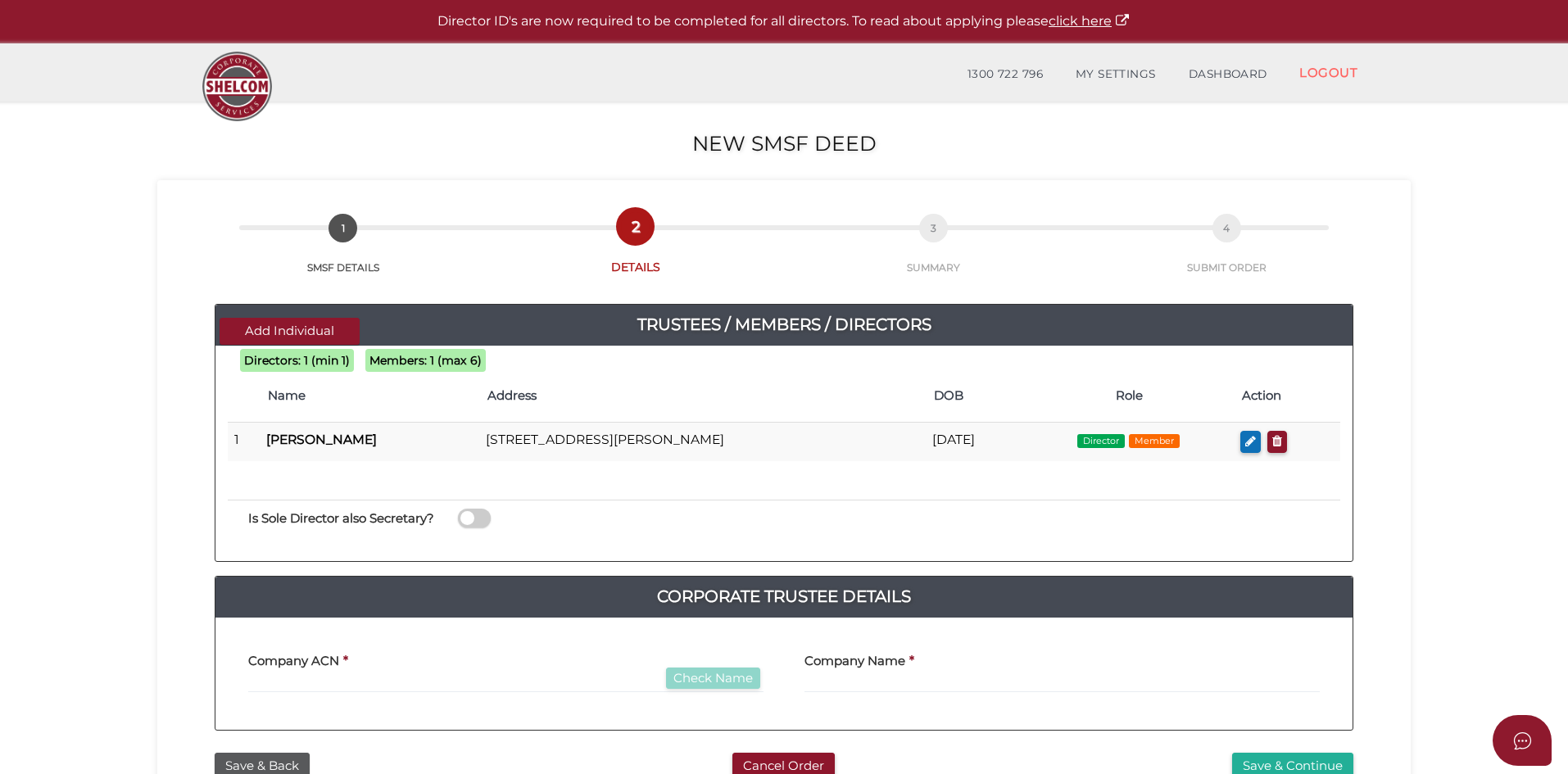
click at [48, 501] on section "New SMSF Deed 6496ea547102deaf2a06bffee139c543 1 SMSF DETAILS 2 DETAILS 3 SUMMA…" at bounding box center [784, 610] width 1568 height 1019
click at [67, 496] on section "New SMSF Deed 6496ea547102deaf2a06bffee139c543 1 SMSF DETAILS 2 DETAILS 3 SUMMA…" at bounding box center [784, 610] width 1568 height 1019
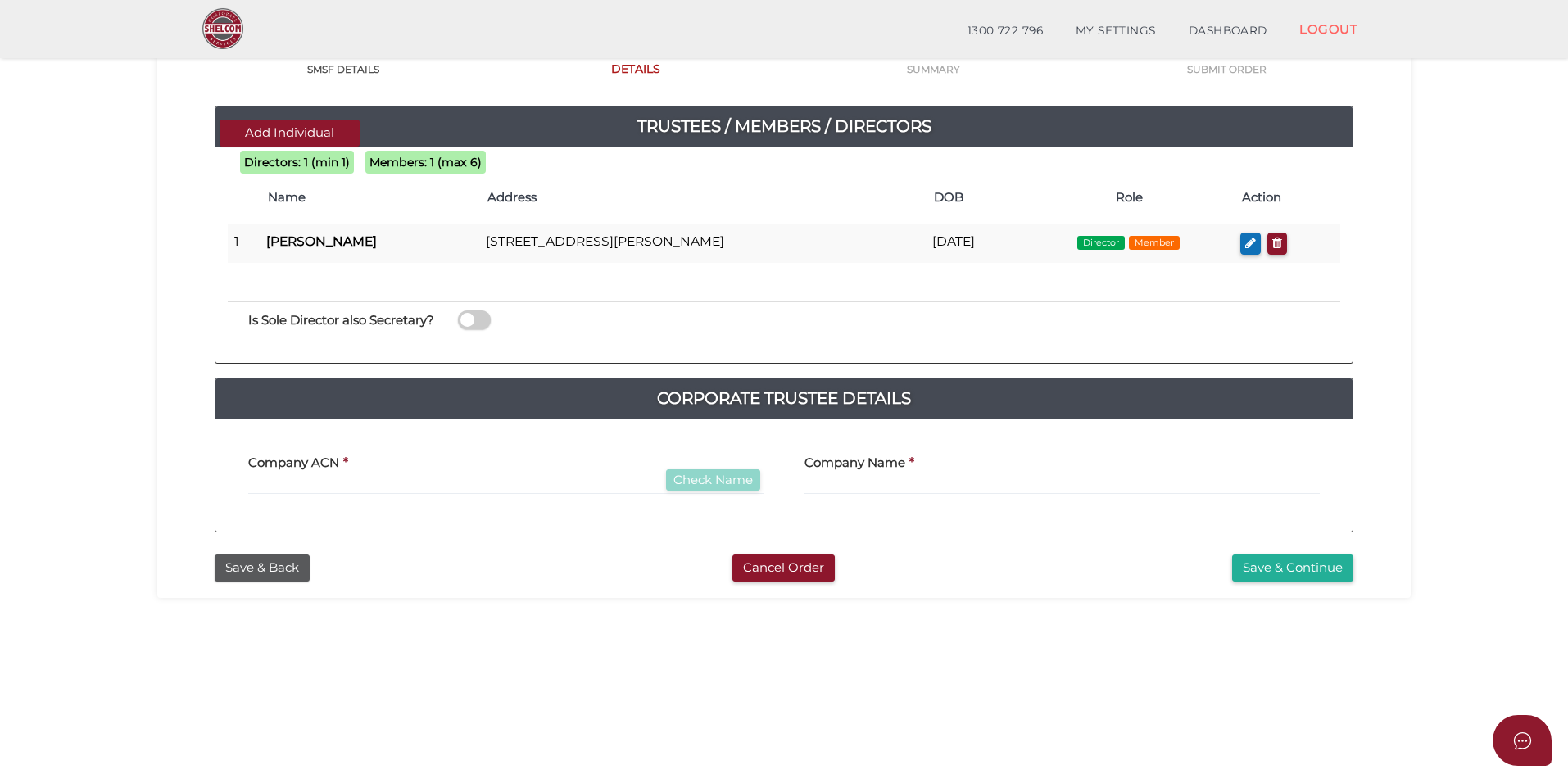
scroll to position [164, 0]
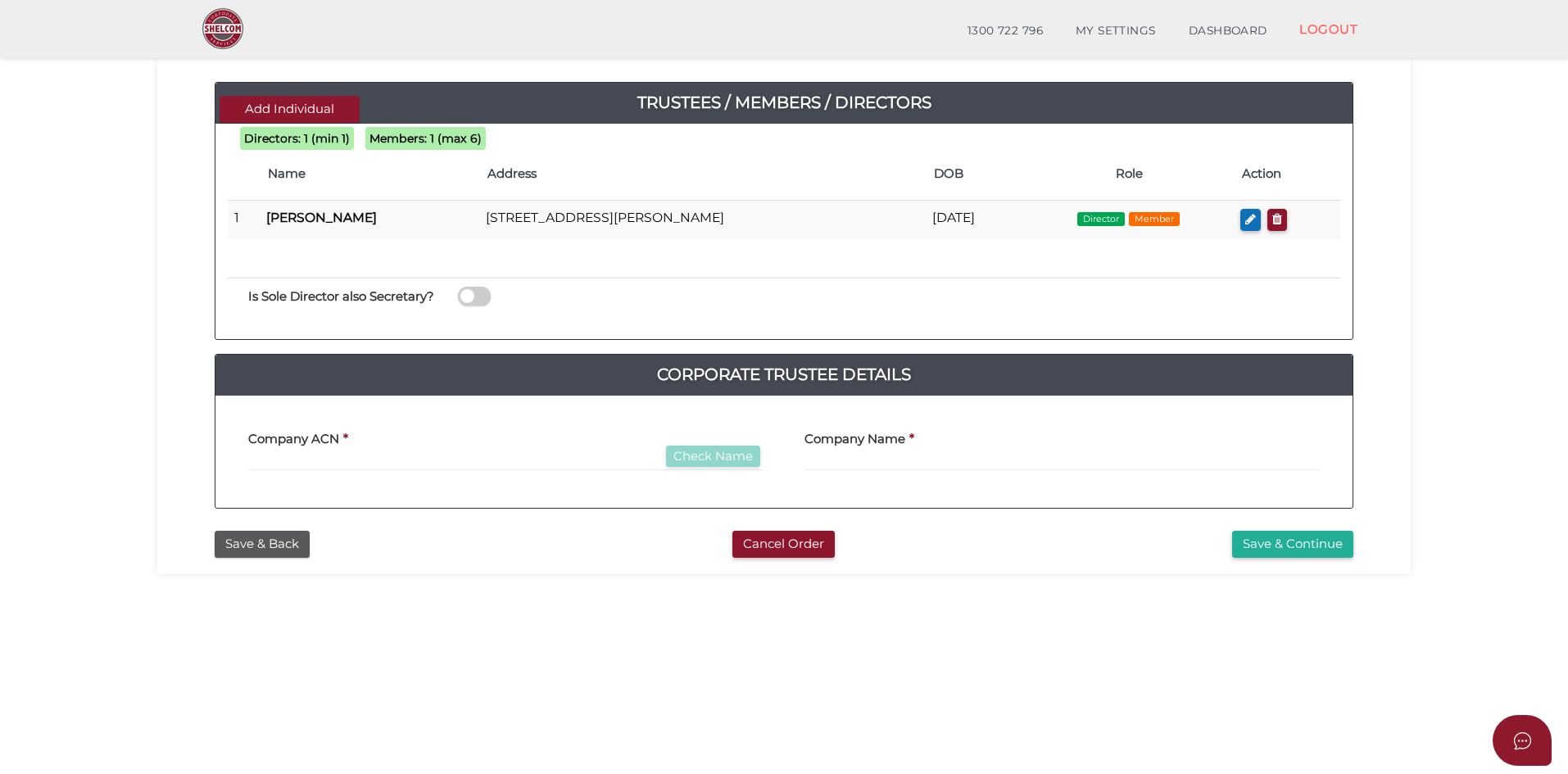
click at [66, 496] on section "New SMSF Deed 6496ea547102deaf2a06bffee139c543 1 SMSF DETAILS 2 DETAILS 3 SUMMA…" at bounding box center [784, 389] width 1568 height 1019
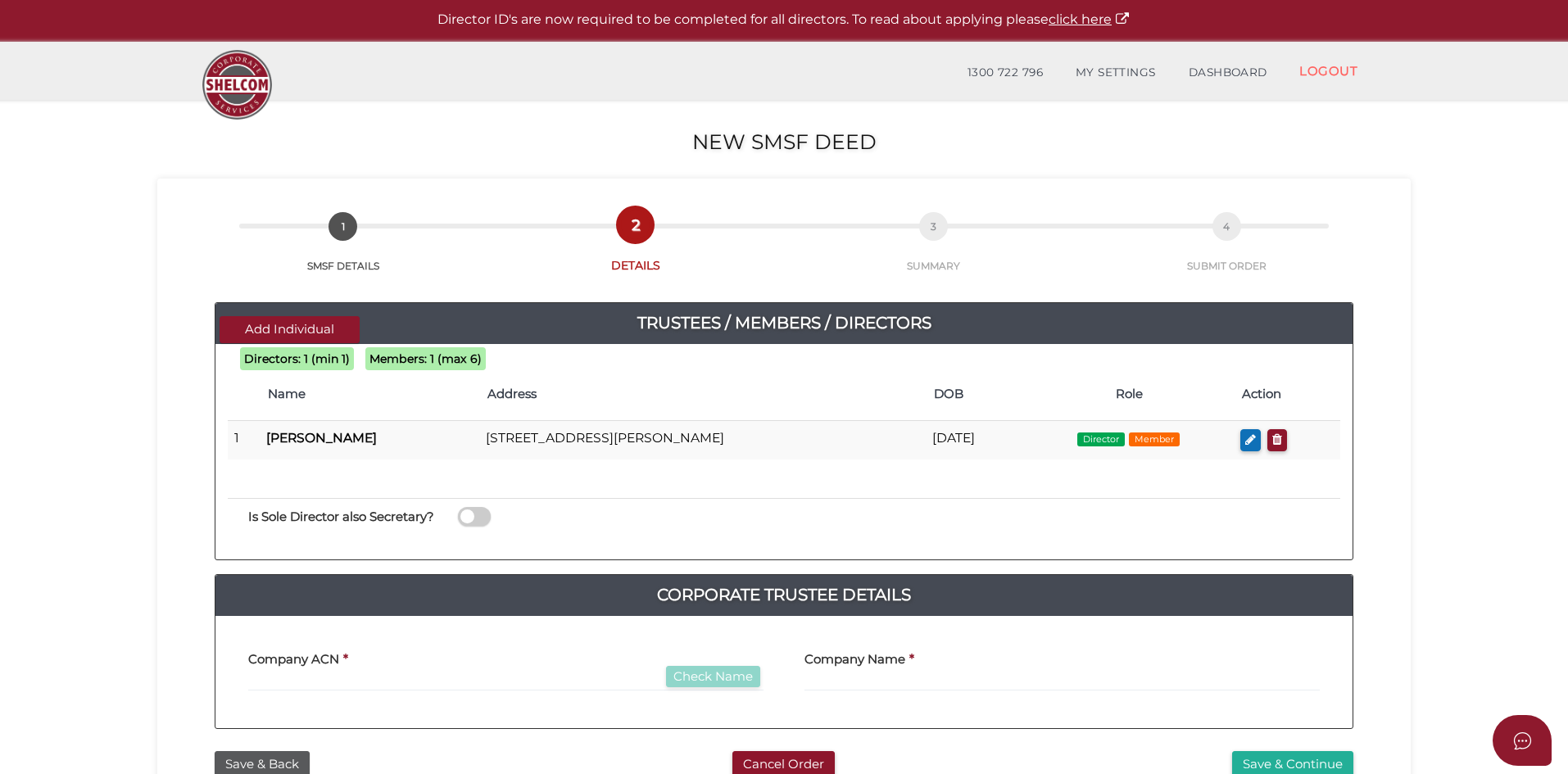
scroll to position [0, 0]
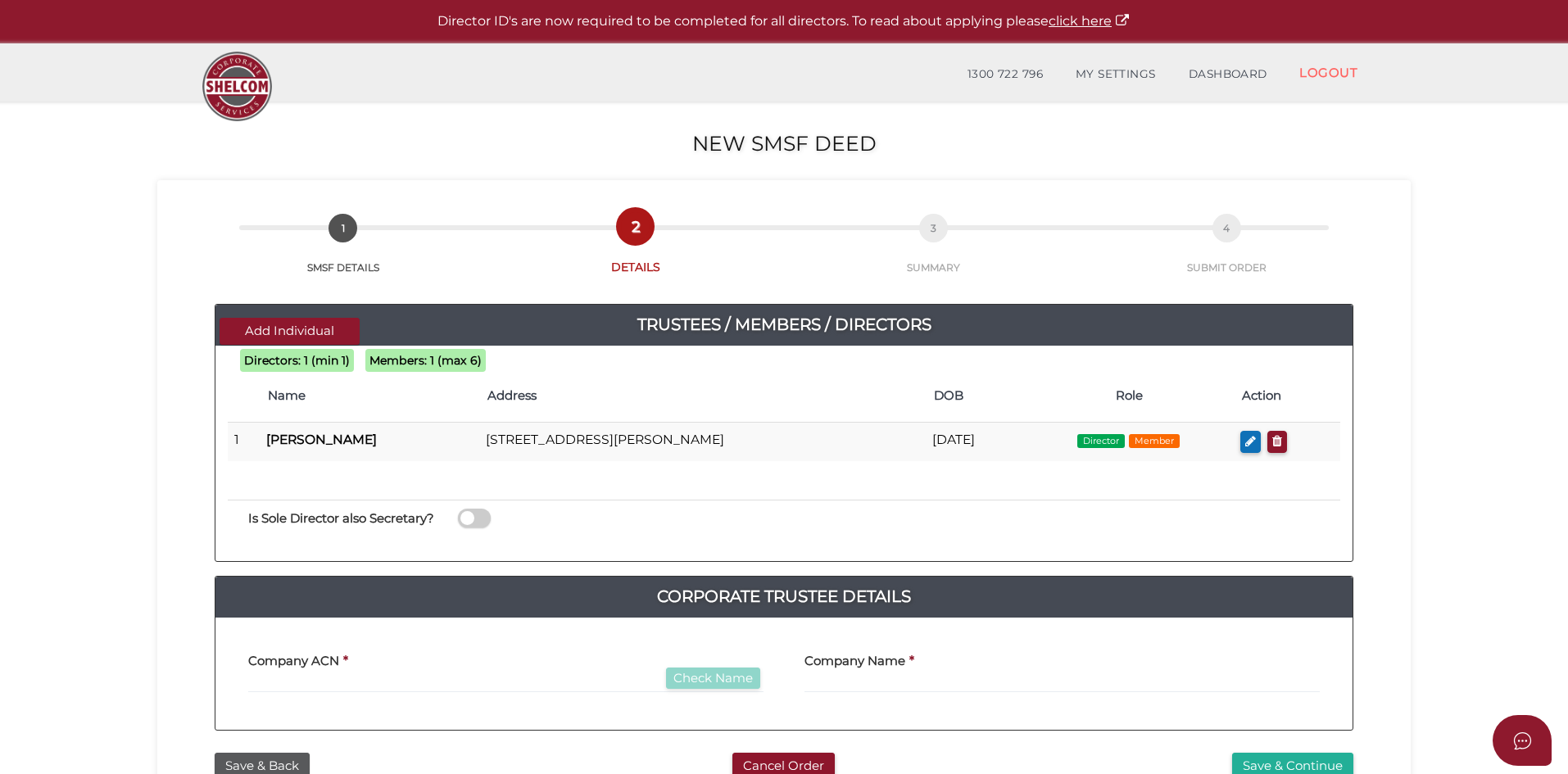
click at [26, 497] on section "New SMSF Deed 6496ea547102deaf2a06bffee139c543 1 SMSF DETAILS 2 DETAILS 3 SUMMA…" at bounding box center [784, 610] width 1568 height 1019
drag, startPoint x: 492, startPoint y: 524, endPoint x: 481, endPoint y: 519, distance: 12.1
click at [488, 522] on label at bounding box center [474, 518] width 33 height 19
click at [480, 518] on span at bounding box center [474, 518] width 33 height 19
click at [0, 0] on input "checkbox" at bounding box center [0, 0] width 0 height 0
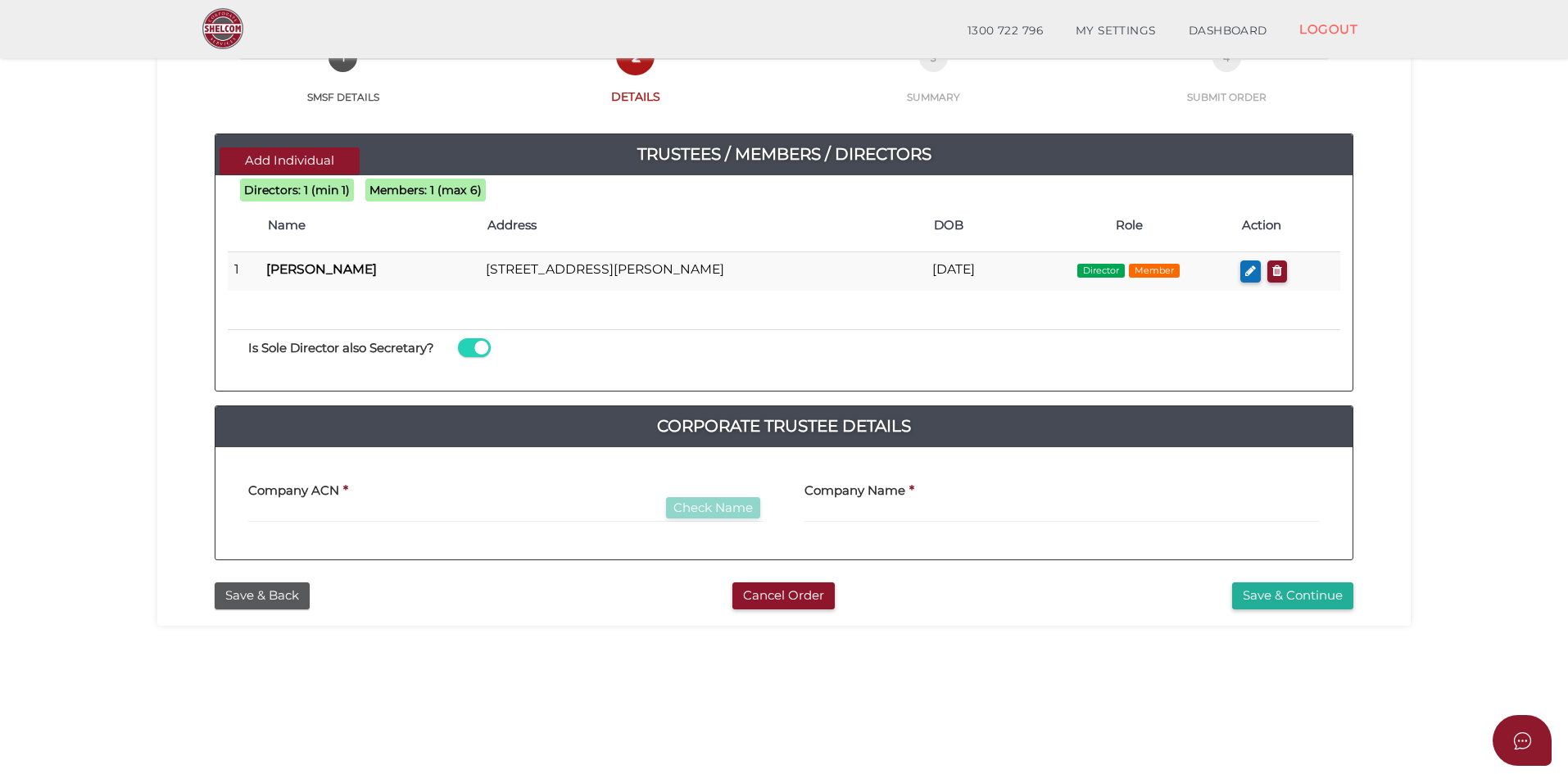
scroll to position [164, 0]
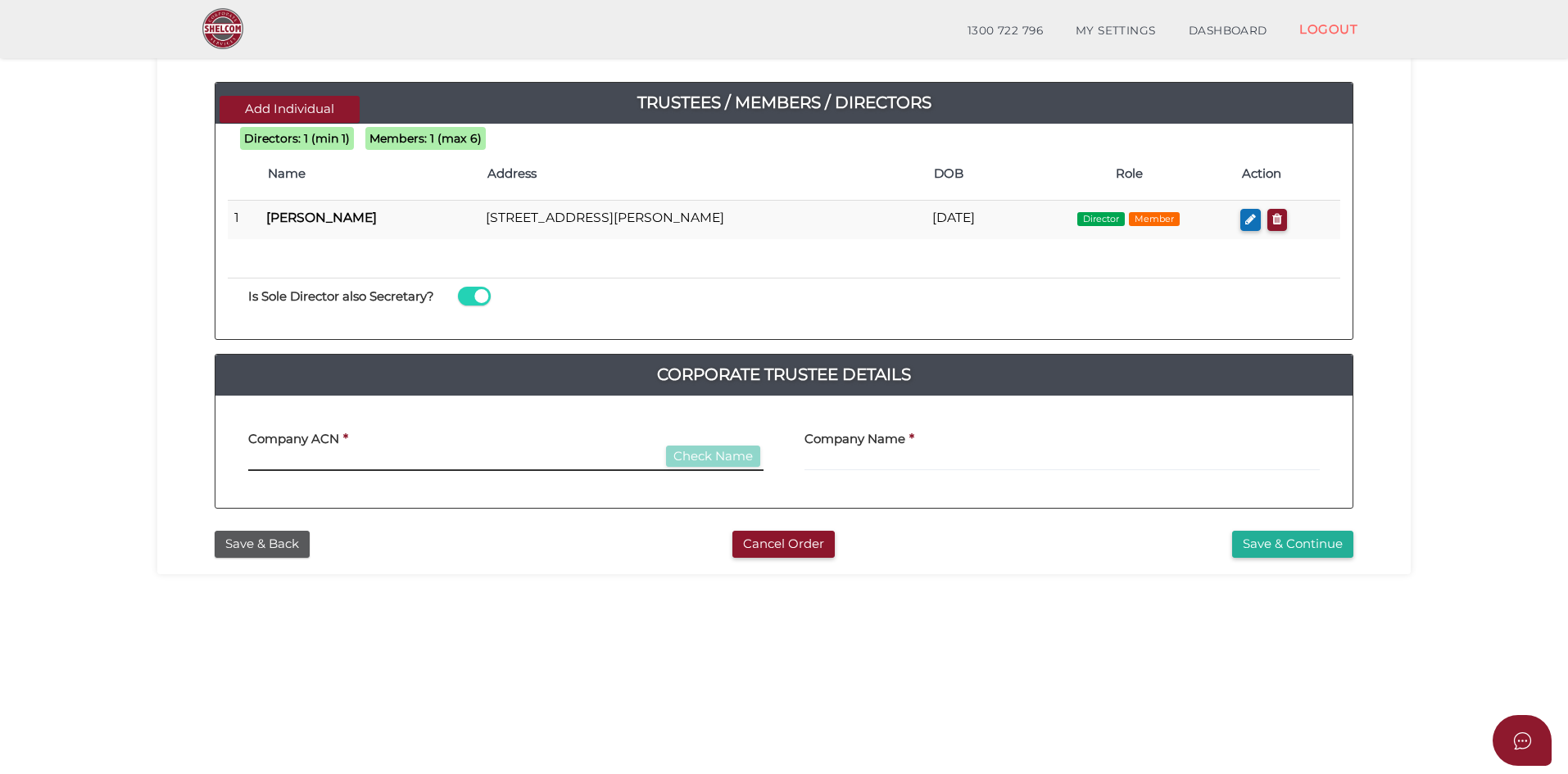
click at [321, 466] on input "text" at bounding box center [506, 462] width 515 height 18
click at [927, 464] on input "text" at bounding box center [1062, 462] width 515 height 18
click at [510, 619] on section "New SMSF Deed 6496ea547102deaf2a06bffee139c543 1 SMSF DETAILS 2 DETAILS 3 SUMMA…" at bounding box center [784, 389] width 1568 height 1019
click at [298, 460] on input "text" at bounding box center [506, 462] width 515 height 18
click at [855, 450] on label "Company Name" at bounding box center [854, 437] width 100 height 34
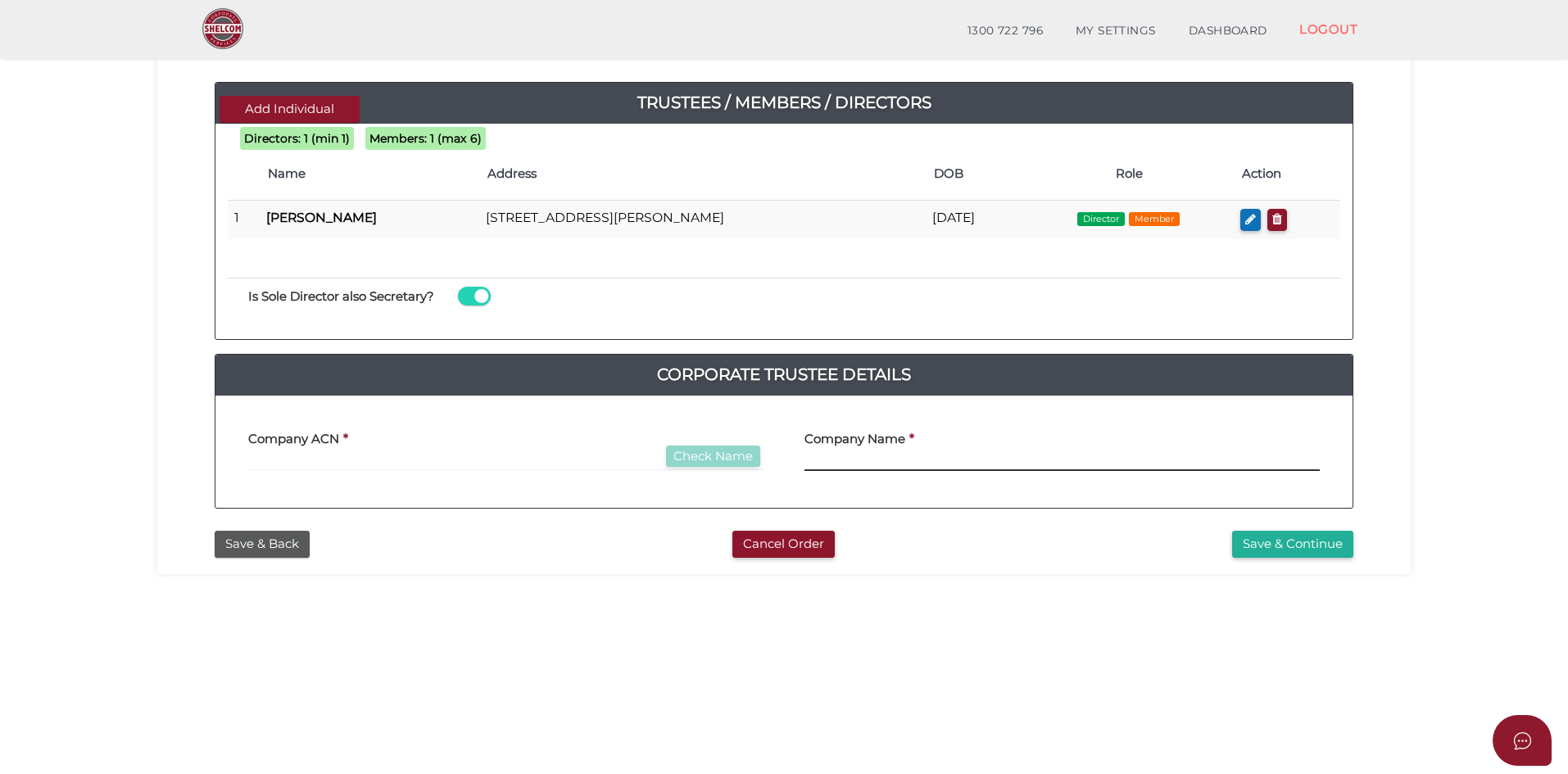
click at [842, 464] on input "text" at bounding box center [1062, 462] width 515 height 18
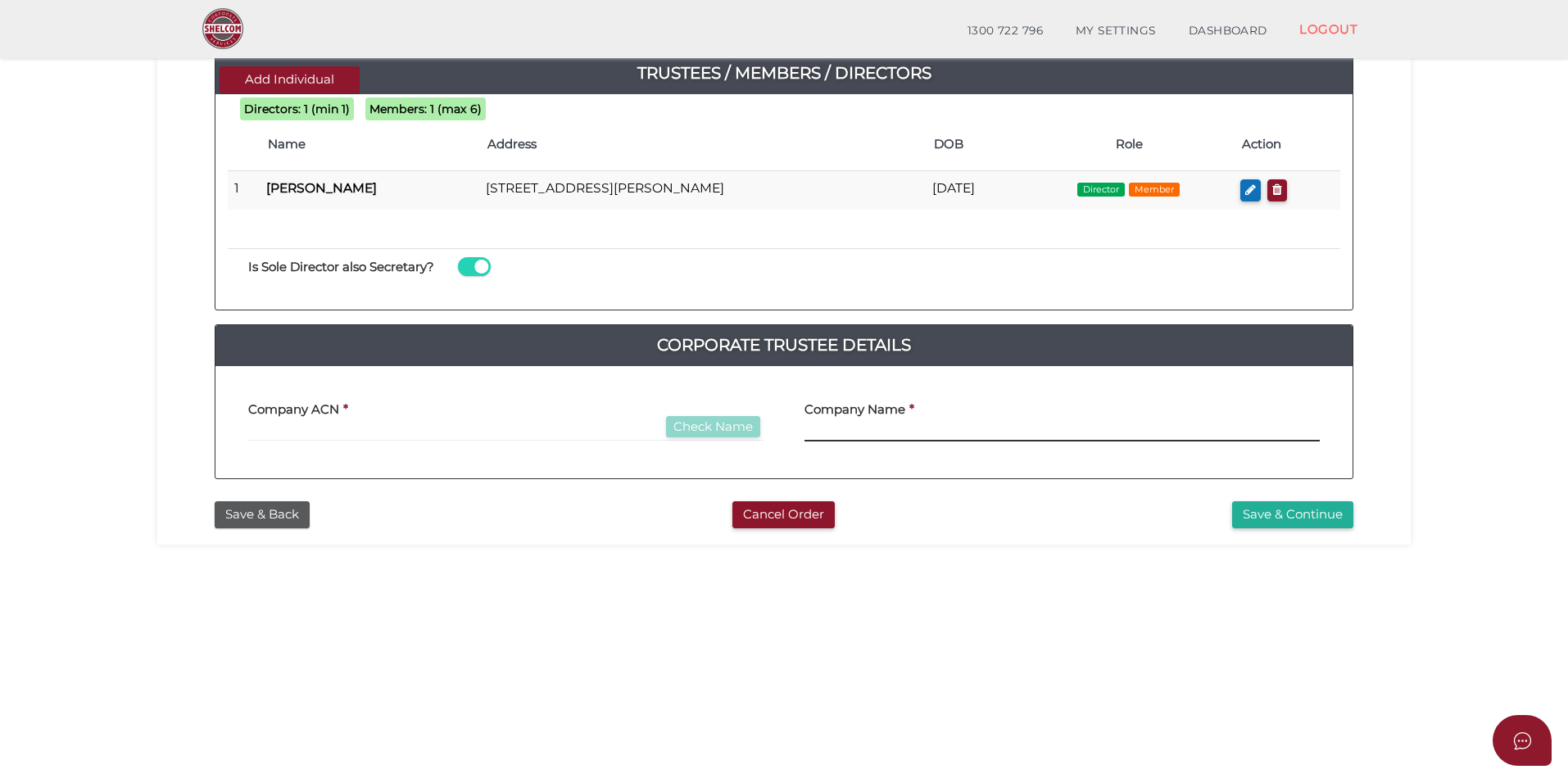
scroll to position [246, 0]
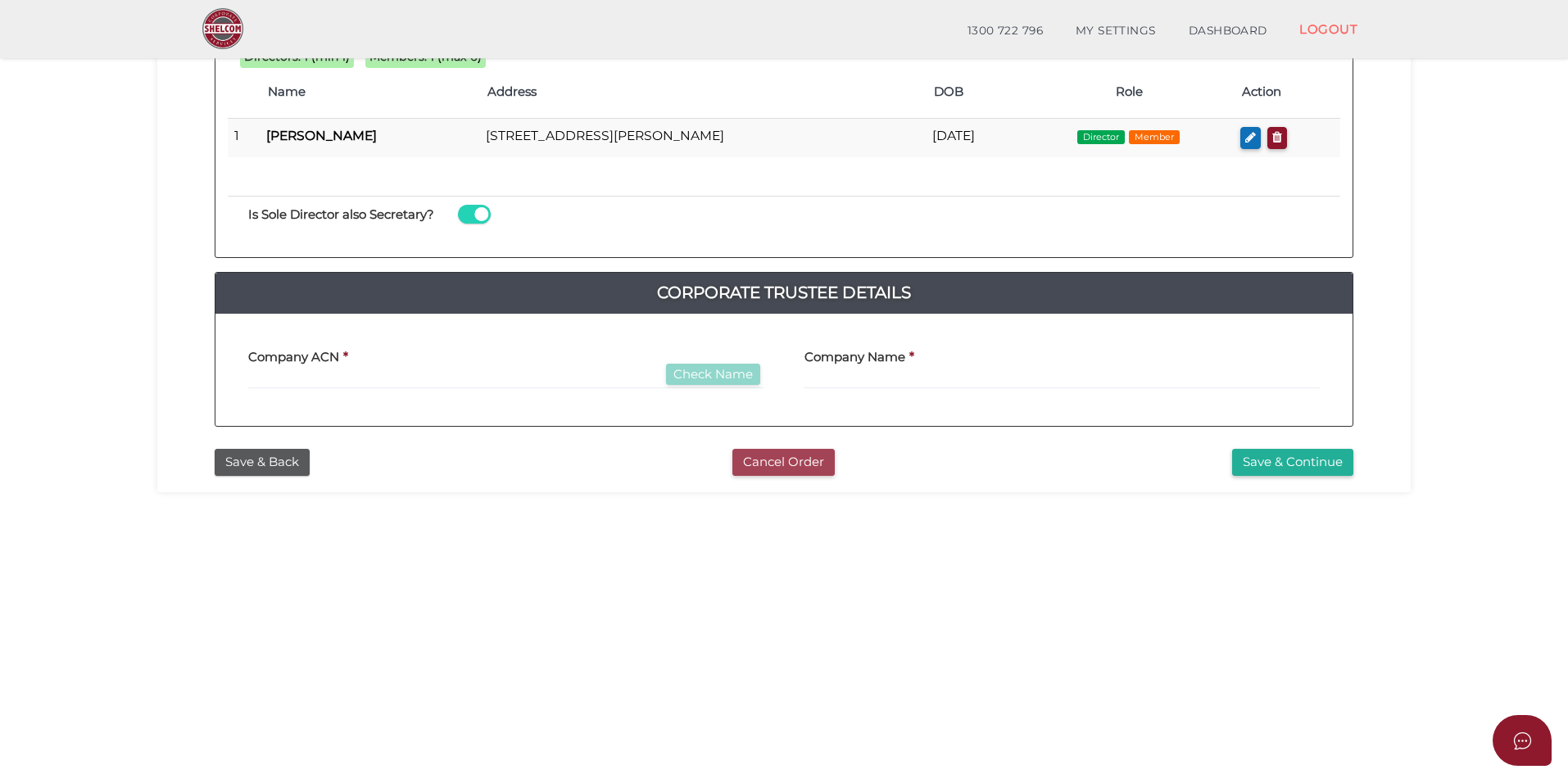
click at [772, 458] on button "Cancel Order" at bounding box center [784, 462] width 102 height 27
